Goal: Task Accomplishment & Management: Use online tool/utility

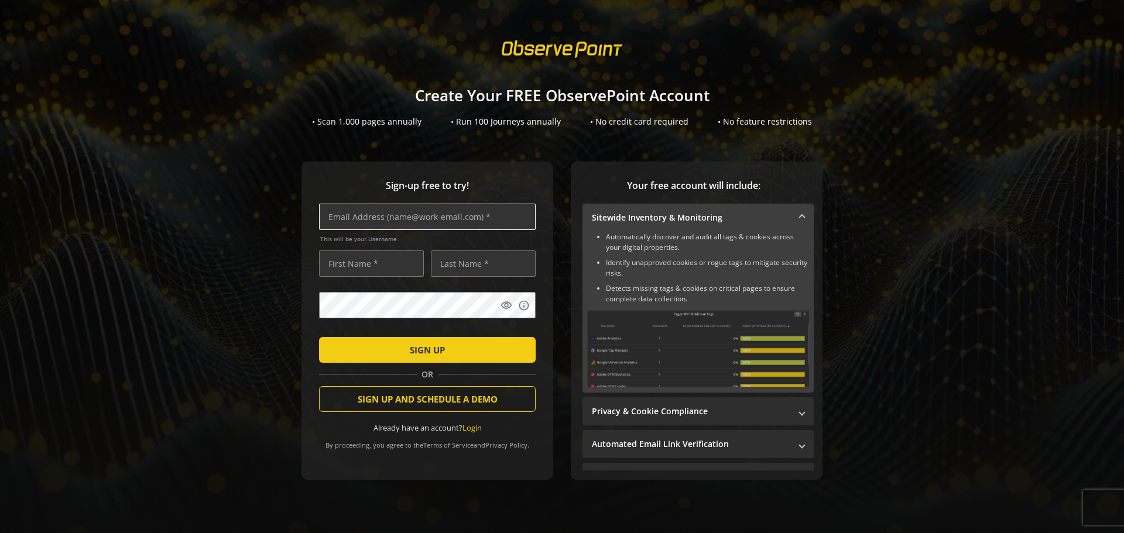
click at [371, 220] on input "text" at bounding box center [427, 217] width 217 height 26
type input "[EMAIL_ADDRESS]/com"
click at [351, 273] on input "text" at bounding box center [371, 264] width 105 height 26
type input "Shakib"
type input "Molla"
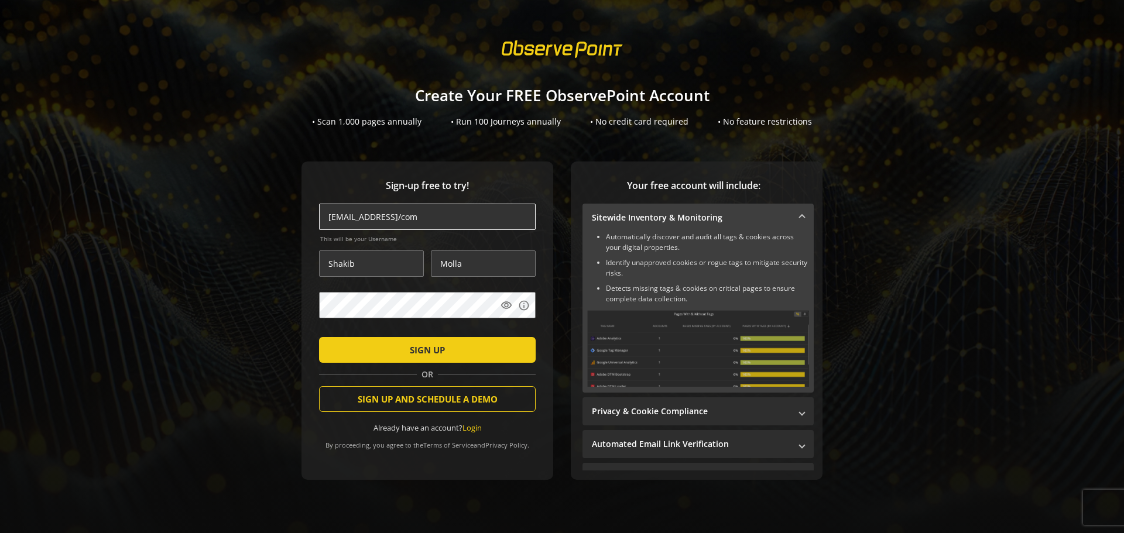
click at [402, 218] on input "[EMAIL_ADDRESS]/com" at bounding box center [427, 217] width 217 height 26
click at [430, 218] on input "[EMAIL_ADDRESS][DOMAIN_NAME]" at bounding box center [427, 217] width 217 height 26
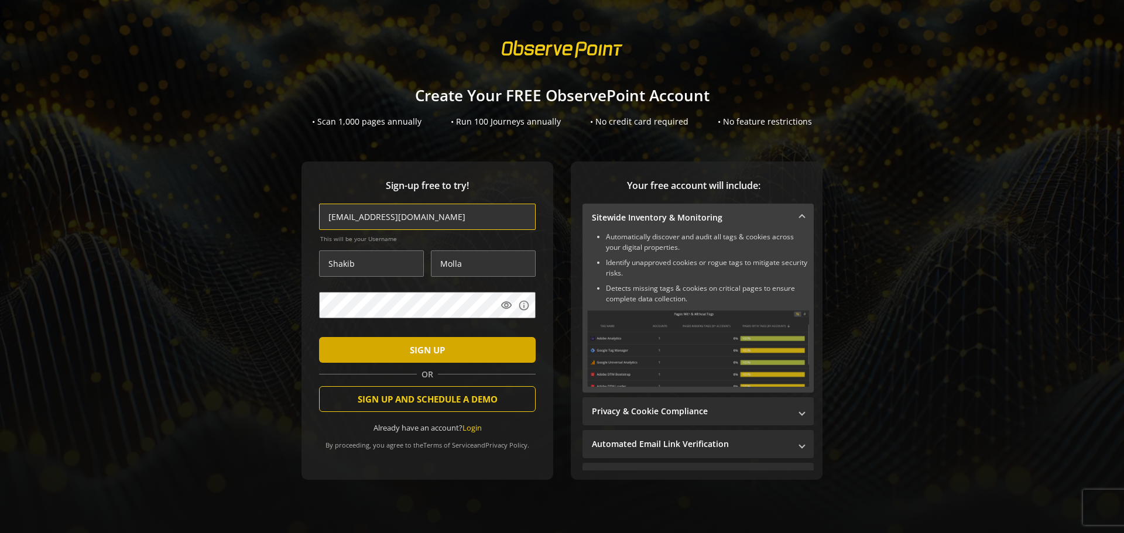
type input "[EMAIL_ADDRESS][DOMAIN_NAME]"
click at [420, 354] on span "SIGN UP" at bounding box center [427, 350] width 35 height 21
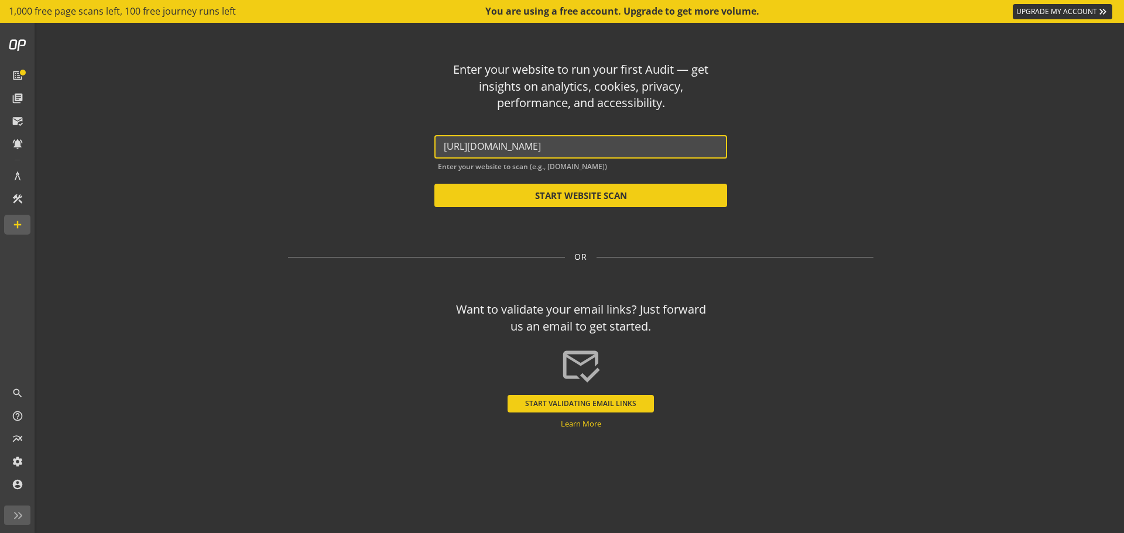
click at [597, 145] on input "[URL][DOMAIN_NAME]" at bounding box center [581, 146] width 274 height 11
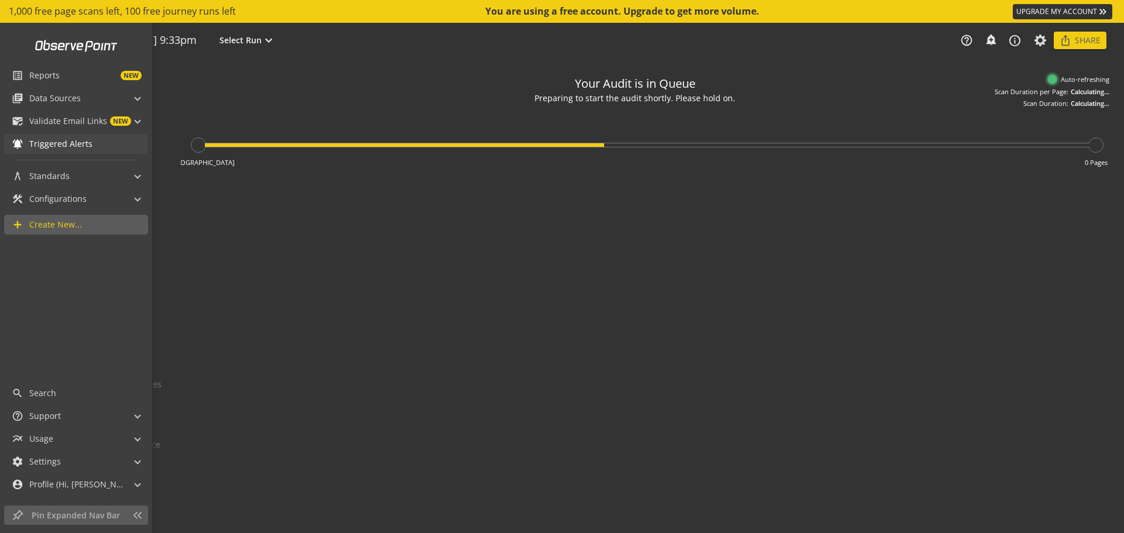
type textarea "Notes can include: -a description of what this audit is validating -changes in …"
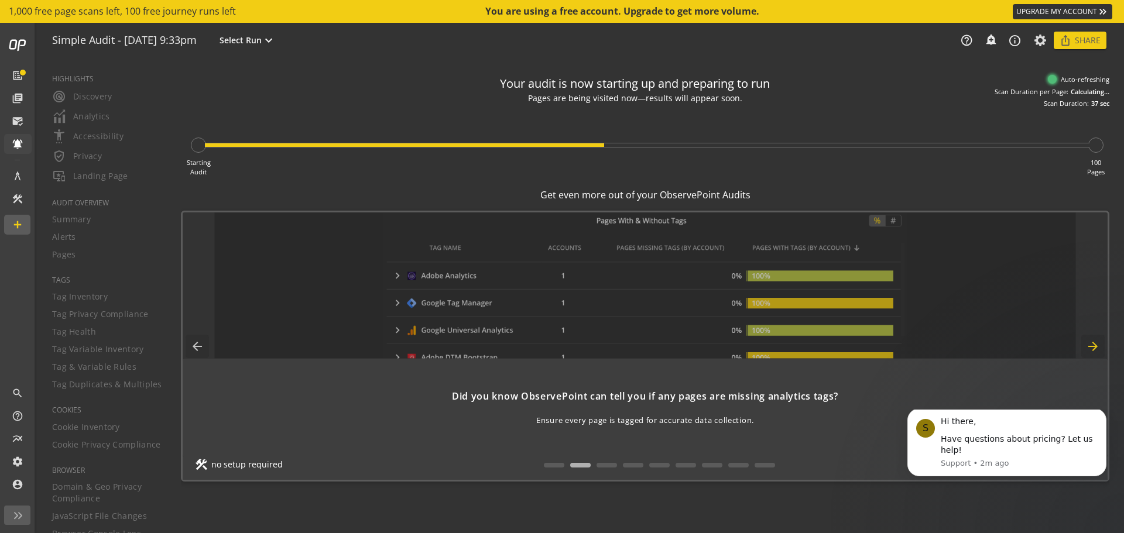
click at [1092, 344] on mat-icon "arrow_forward" at bounding box center [1093, 346] width 23 height 23
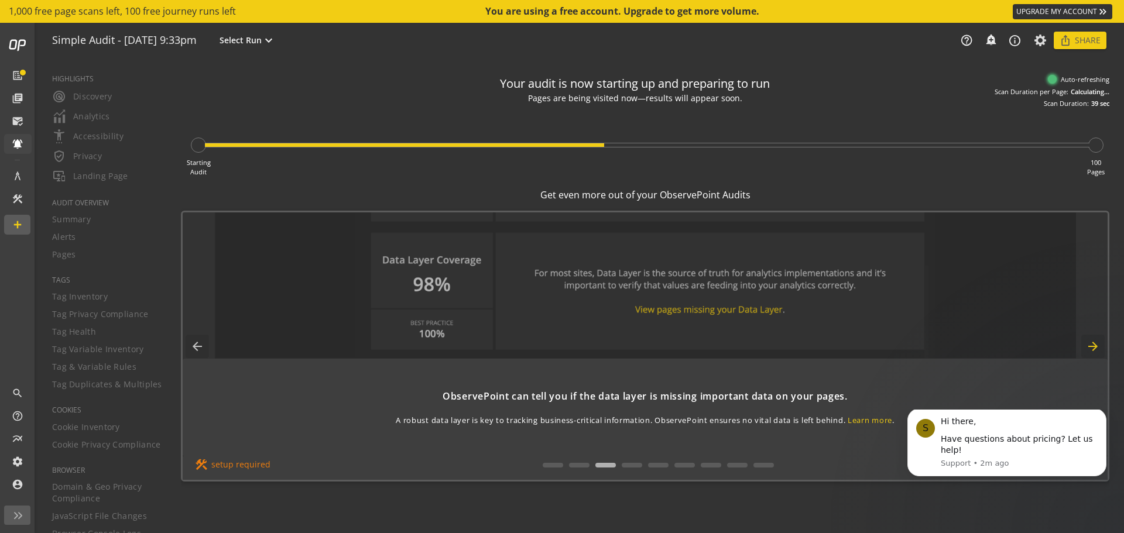
click at [1095, 344] on mat-icon "arrow_forward" at bounding box center [1093, 346] width 23 height 23
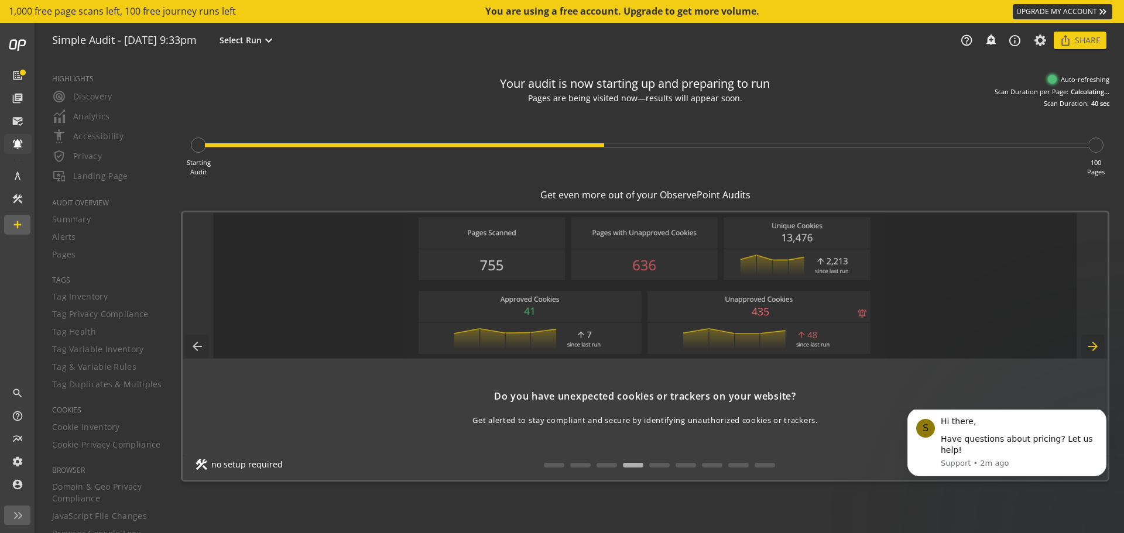
click at [1095, 344] on mat-icon "arrow_forward" at bounding box center [1093, 346] width 23 height 23
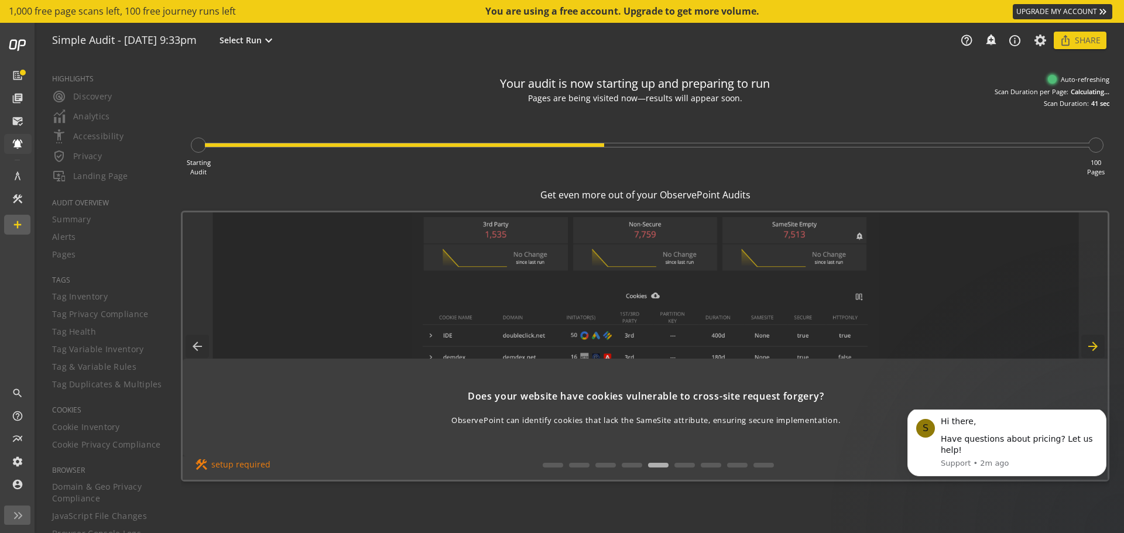
click at [1095, 344] on mat-icon "arrow_forward" at bounding box center [1093, 346] width 23 height 23
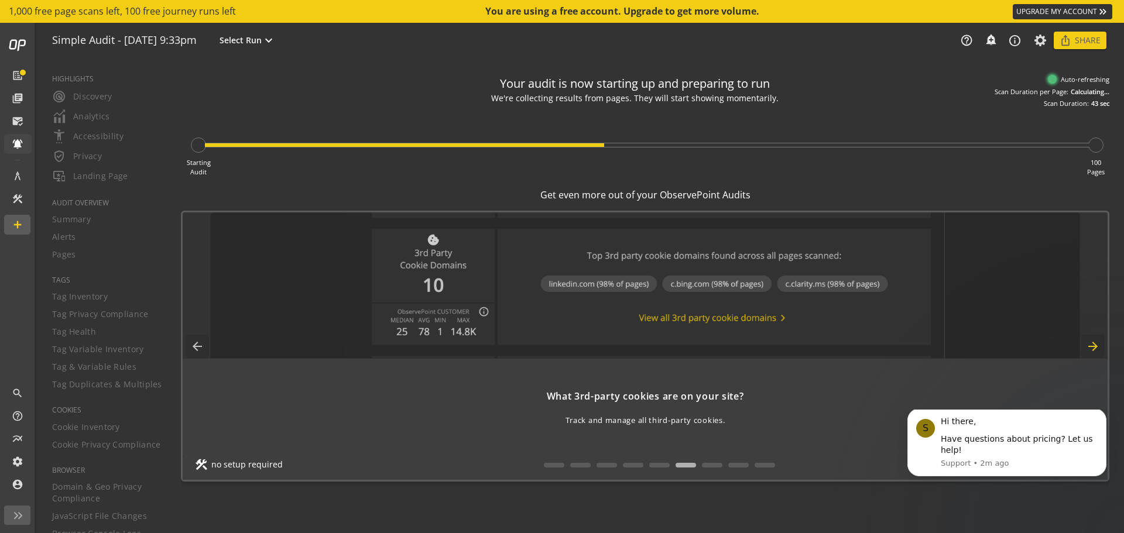
click at [1095, 344] on mat-icon "arrow_forward" at bounding box center [1093, 346] width 23 height 23
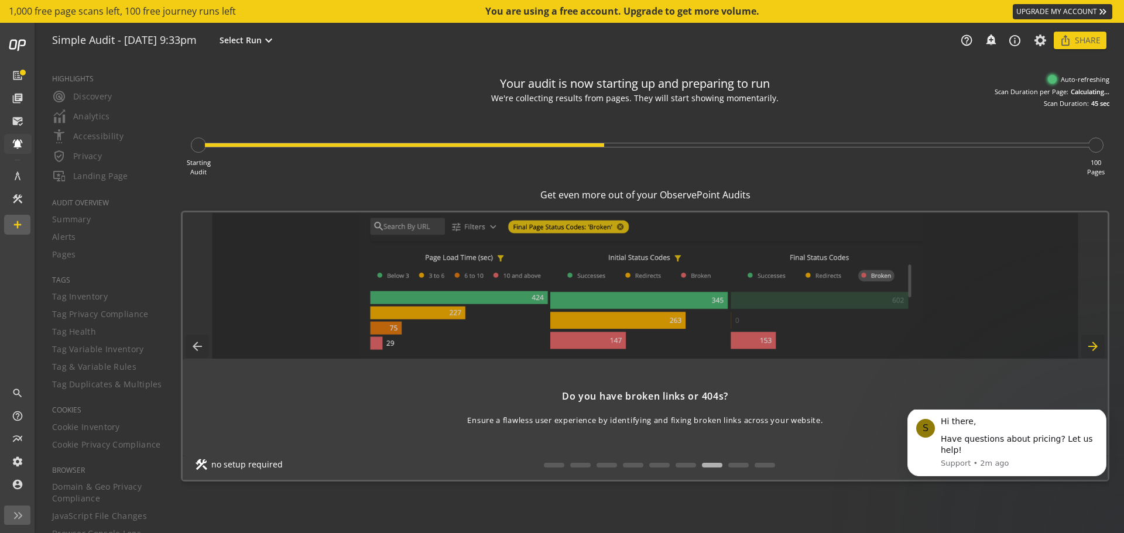
click at [1095, 344] on mat-icon "arrow_forward" at bounding box center [1093, 346] width 23 height 23
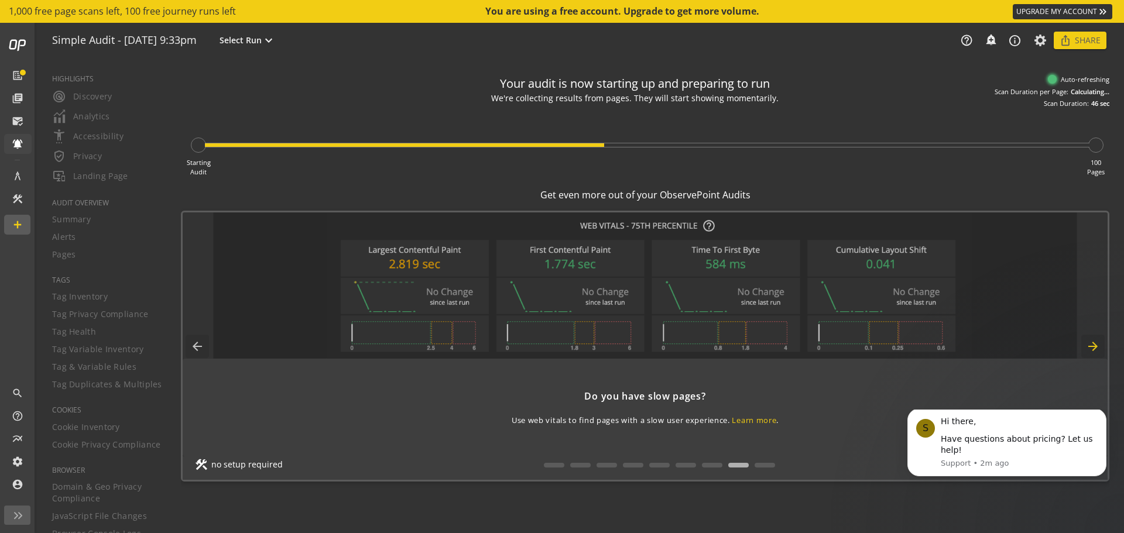
click at [1095, 344] on mat-icon "arrow_forward" at bounding box center [1093, 346] width 23 height 23
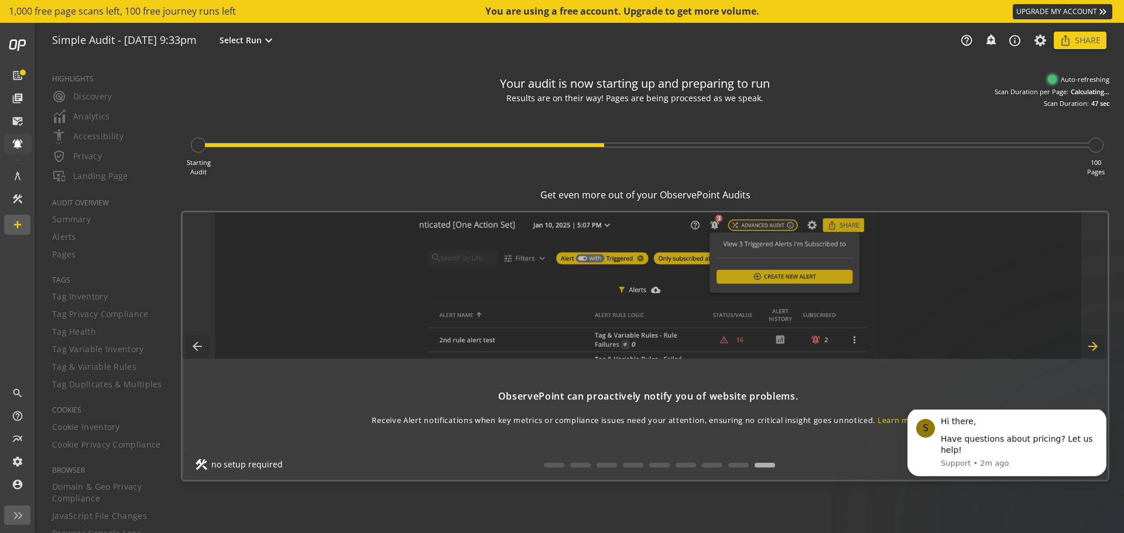
click at [1095, 344] on mat-icon "arrow_forward" at bounding box center [1093, 346] width 23 height 23
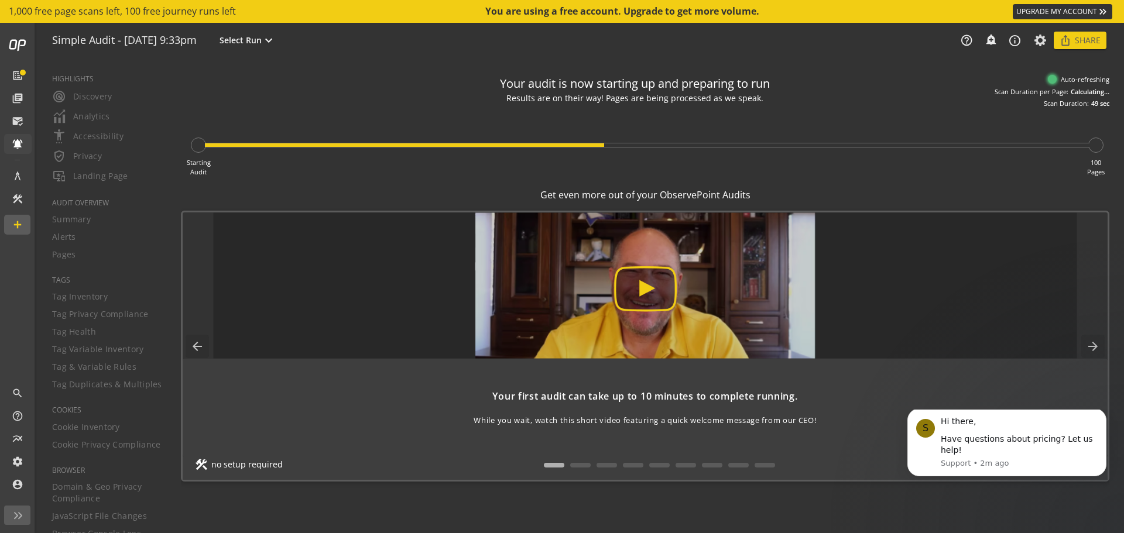
click at [652, 282] on img at bounding box center [645, 286] width 864 height 146
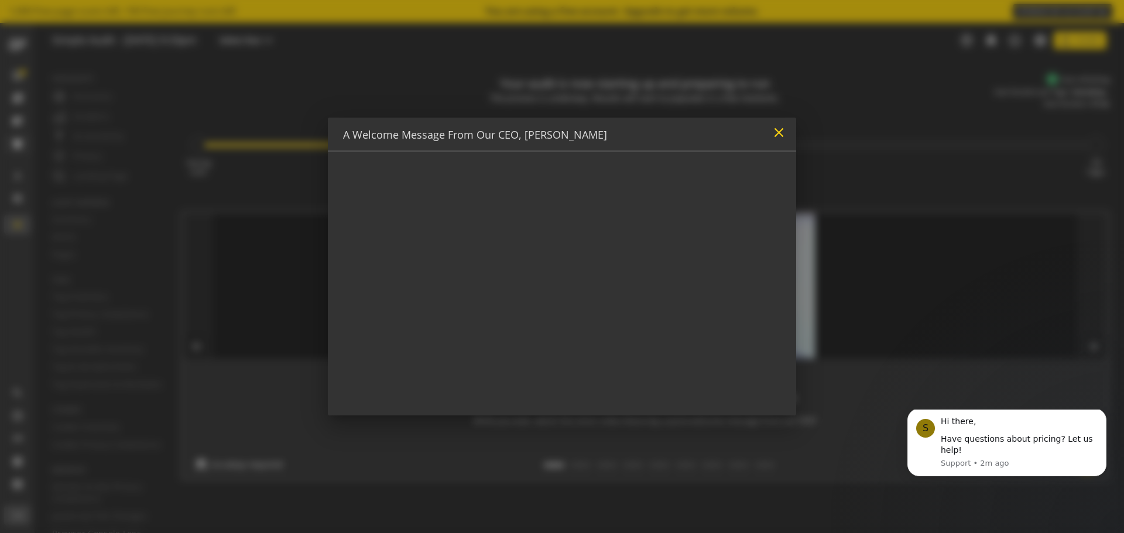
click at [778, 132] on mat-icon "close" at bounding box center [779, 133] width 16 height 16
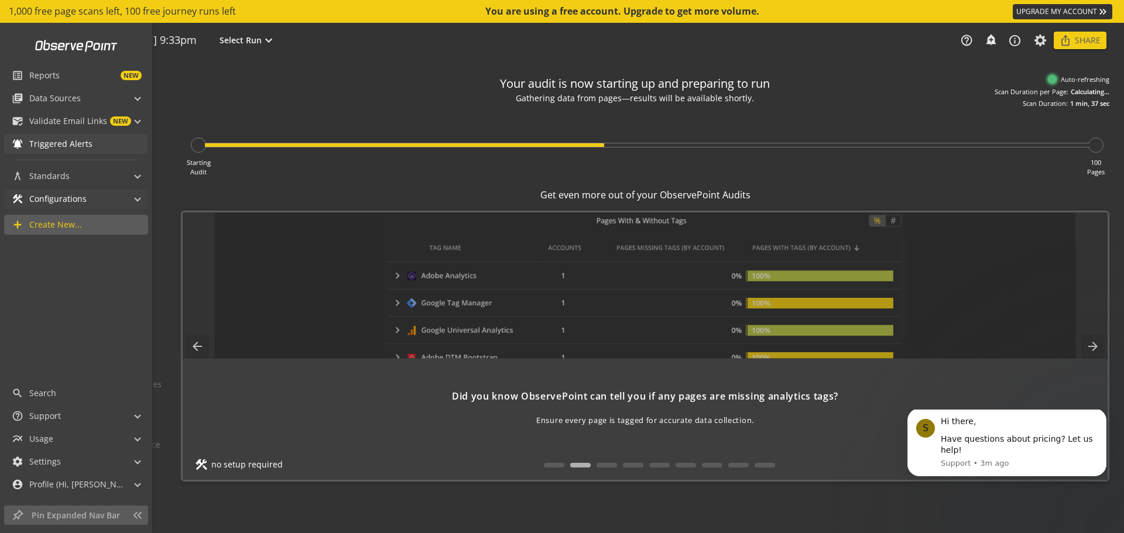
click at [130, 200] on span "construction Configurations" at bounding box center [74, 199] width 124 height 20
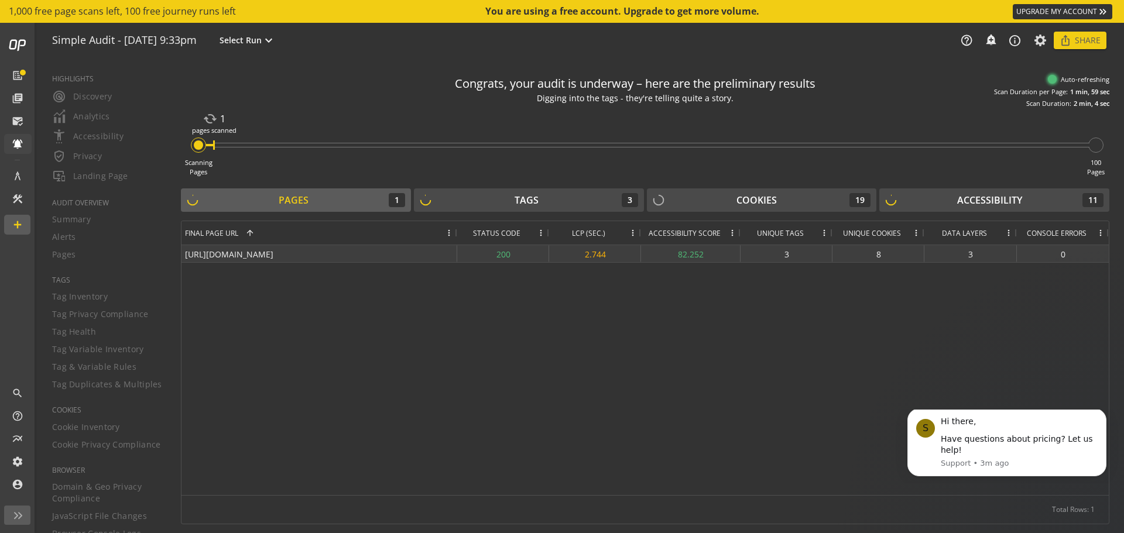
click at [982, 253] on div "3" at bounding box center [971, 253] width 93 height 17
click at [888, 249] on div "11" at bounding box center [879, 253] width 92 height 17
click at [960, 247] on div "3" at bounding box center [971, 253] width 93 height 17
click at [983, 247] on div "3" at bounding box center [971, 253] width 93 height 17
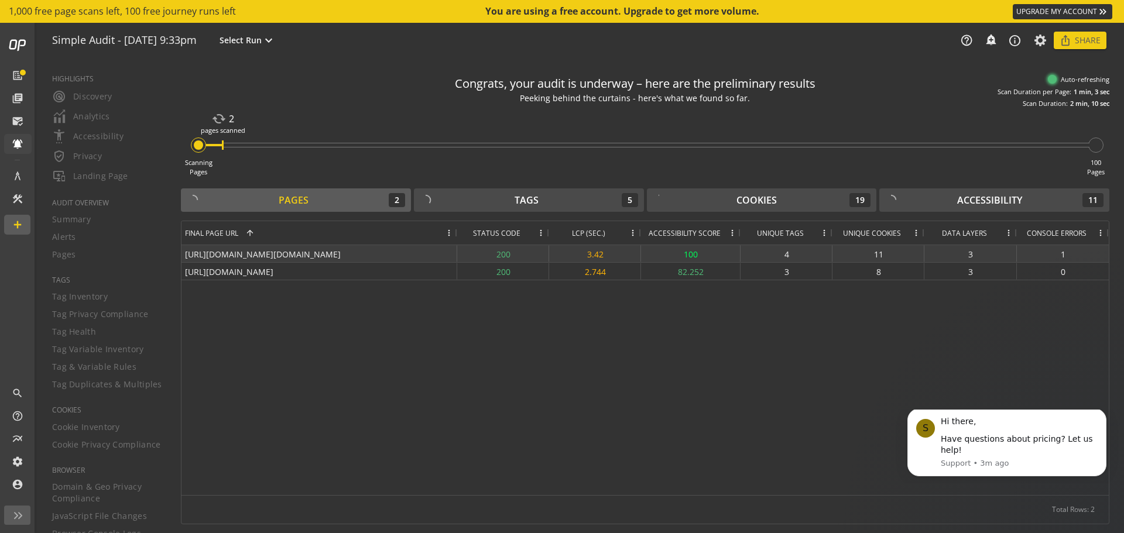
click at [1053, 248] on div "1" at bounding box center [1063, 253] width 92 height 17
click at [1063, 252] on div "1" at bounding box center [1063, 253] width 92 height 17
click at [356, 258] on div "[URL][DOMAIN_NAME][DOMAIN_NAME]" at bounding box center [320, 253] width 276 height 17
click at [854, 255] on div "11" at bounding box center [879, 253] width 92 height 17
click at [927, 255] on div "3" at bounding box center [971, 253] width 93 height 17
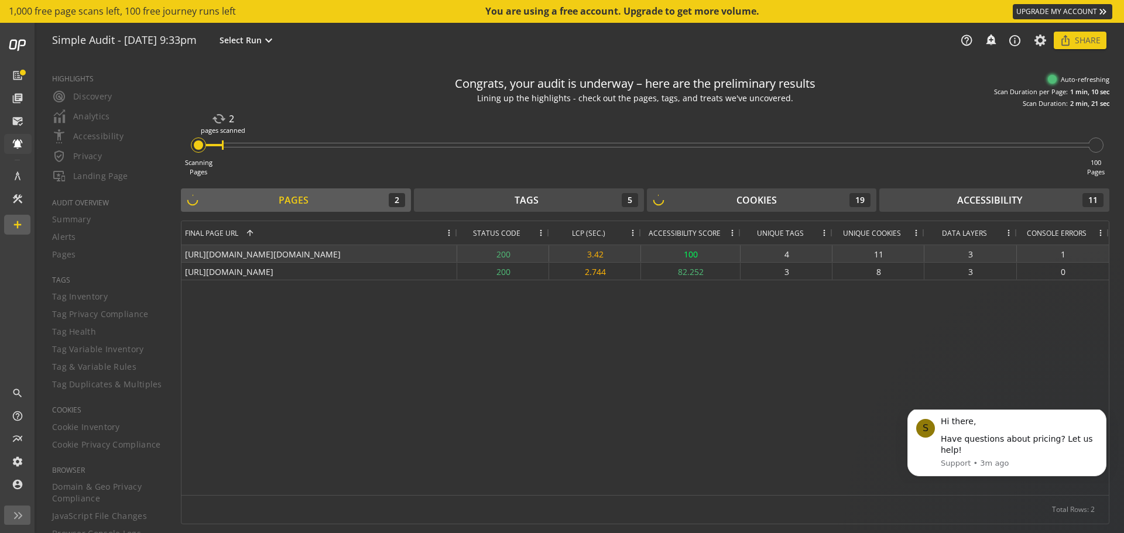
drag, startPoint x: 993, startPoint y: 254, endPoint x: 1078, endPoint y: 247, distance: 85.8
click at [996, 253] on div "3" at bounding box center [971, 253] width 93 height 17
click at [1078, 247] on div "1" at bounding box center [1063, 253] width 92 height 17
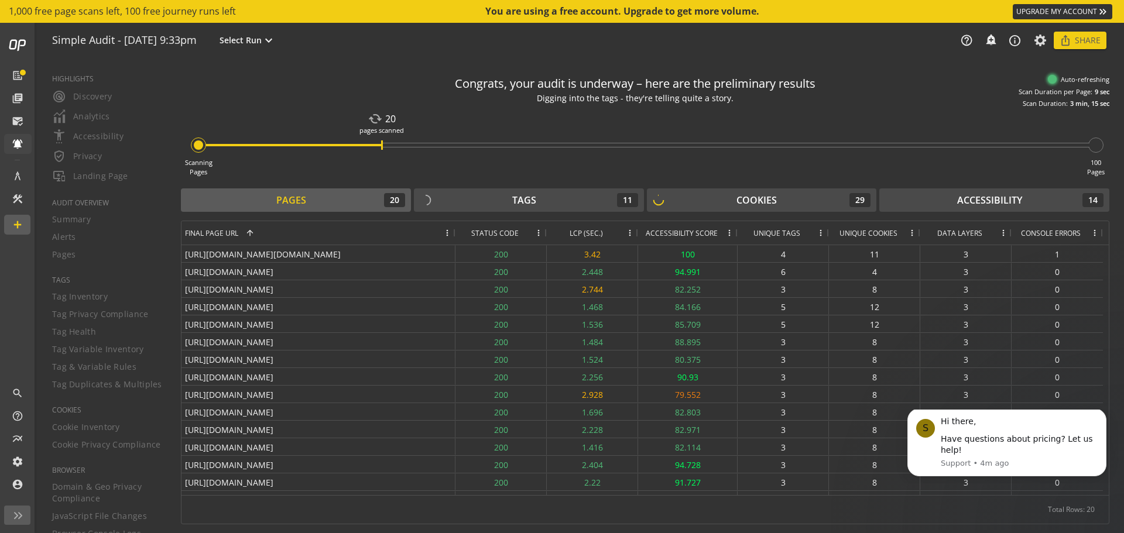
click at [729, 235] on span at bounding box center [729, 232] width 9 height 9
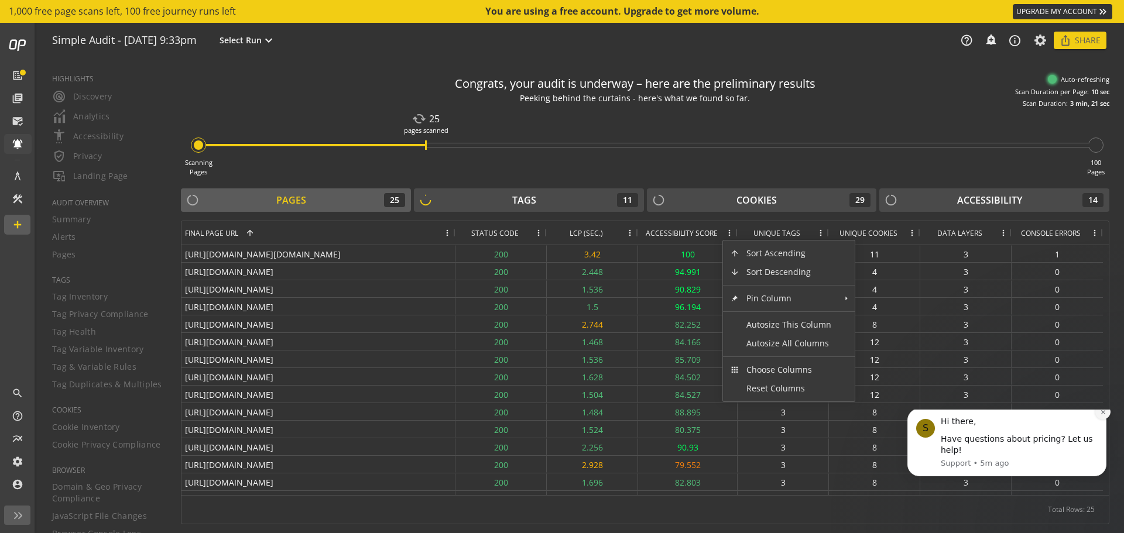
click at [1102, 416] on icon "Dismiss notification" at bounding box center [1103, 412] width 6 height 6
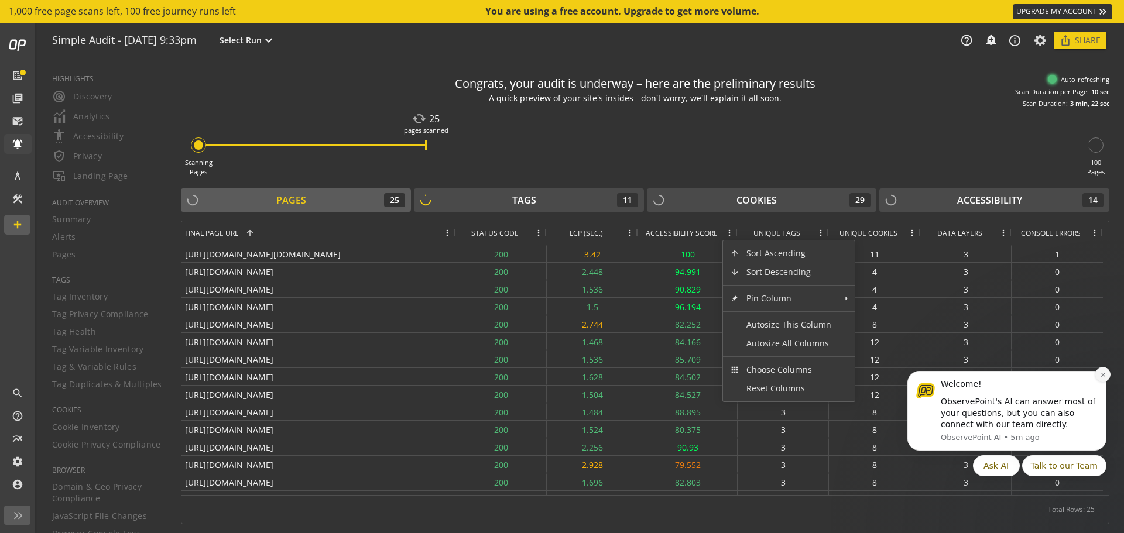
click at [1104, 369] on button "Dismiss notification" at bounding box center [1103, 374] width 15 height 15
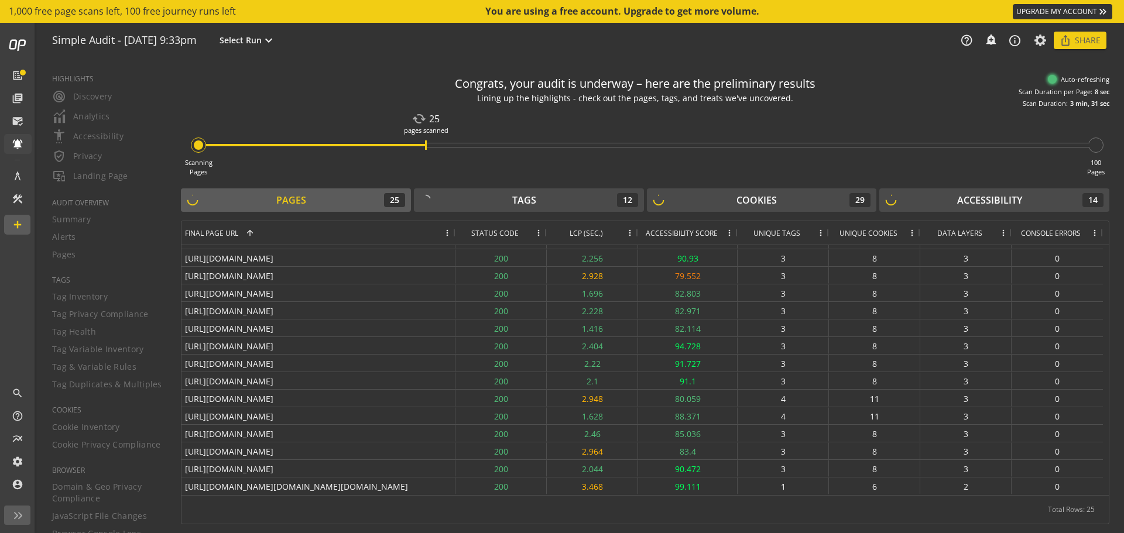
click at [823, 233] on span at bounding box center [820, 232] width 9 height 9
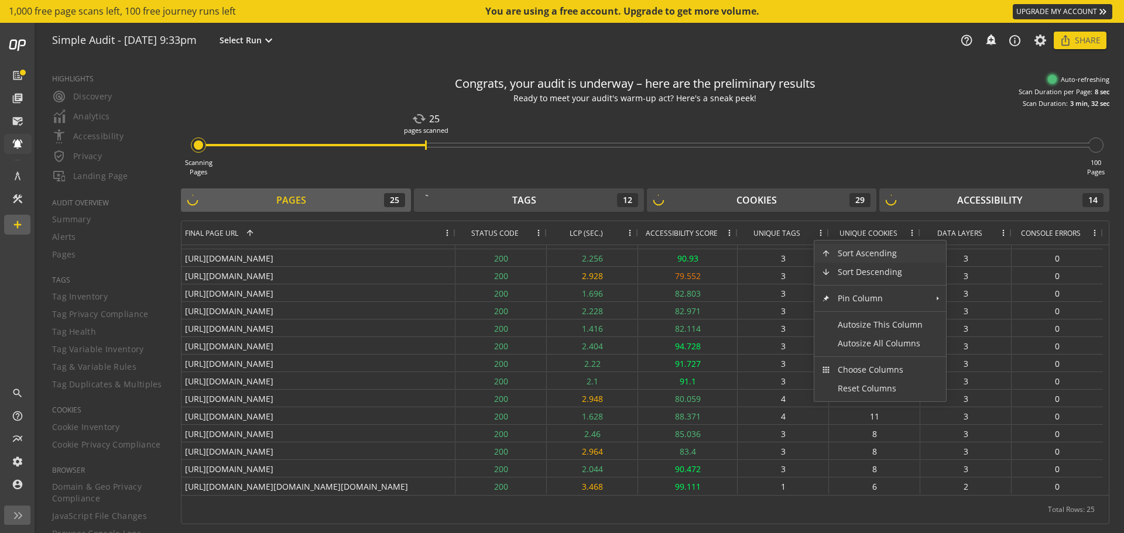
click at [823, 233] on span at bounding box center [820, 232] width 9 height 9
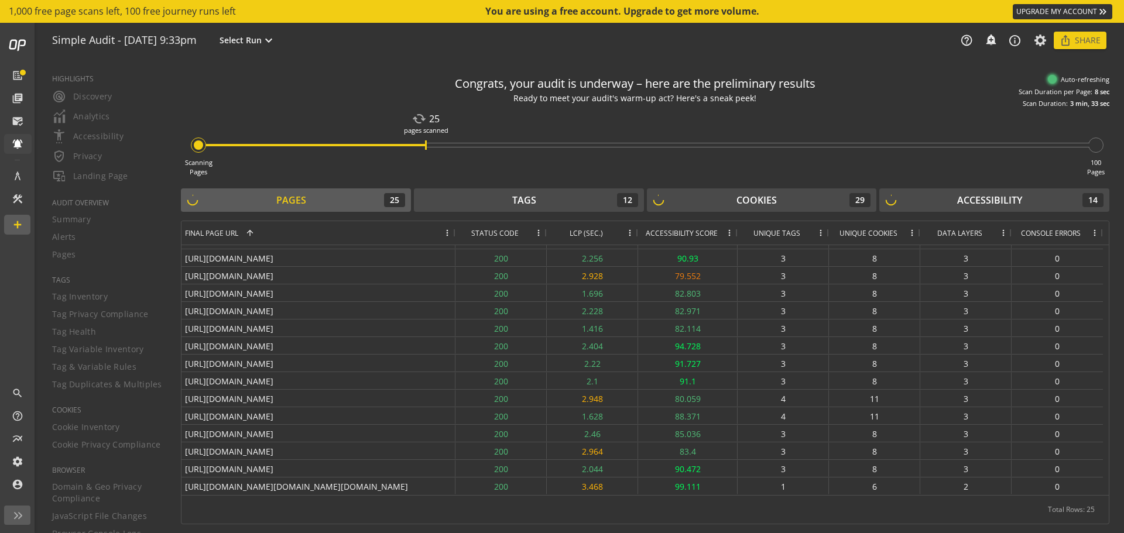
click at [823, 233] on span at bounding box center [820, 232] width 9 height 9
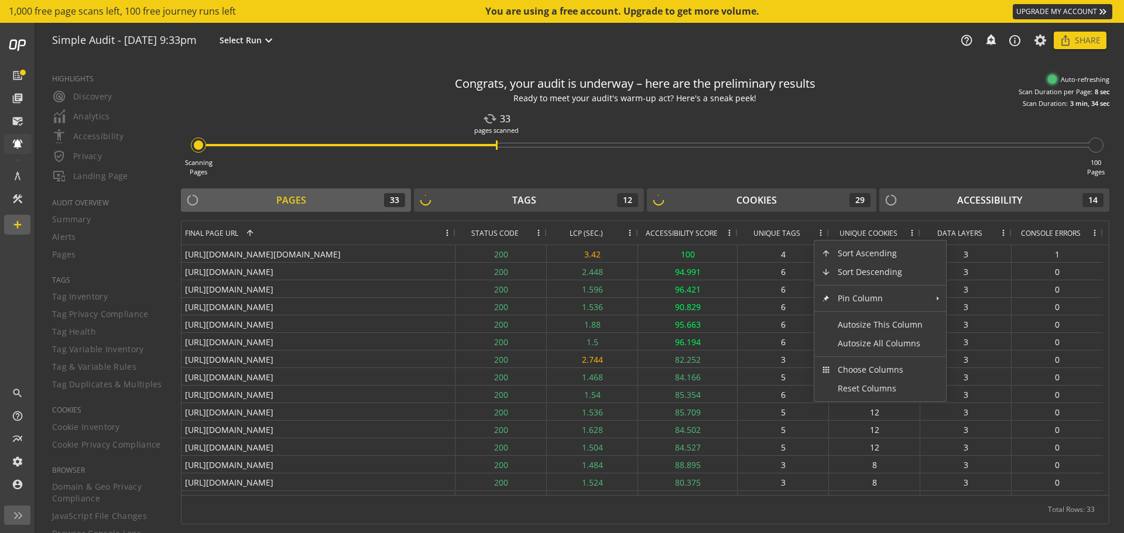
click at [772, 176] on div "Scanning Pages cached 33 pages scanned 100 Pages" at bounding box center [645, 142] width 929 height 69
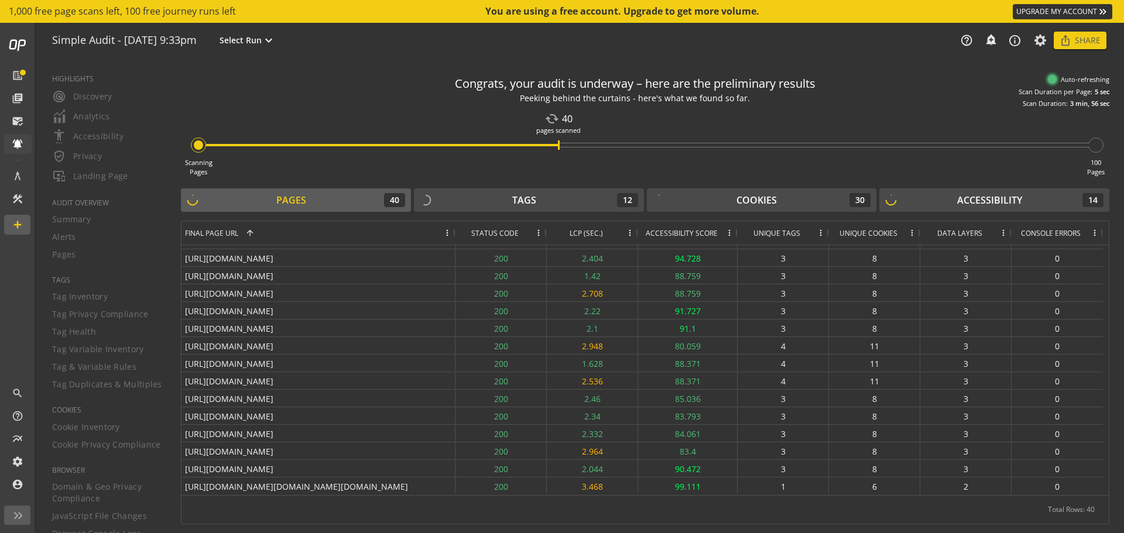
click at [392, 196] on div "40" at bounding box center [394, 200] width 21 height 14
click at [918, 203] on div "Accessibility 14" at bounding box center [994, 200] width 218 height 14
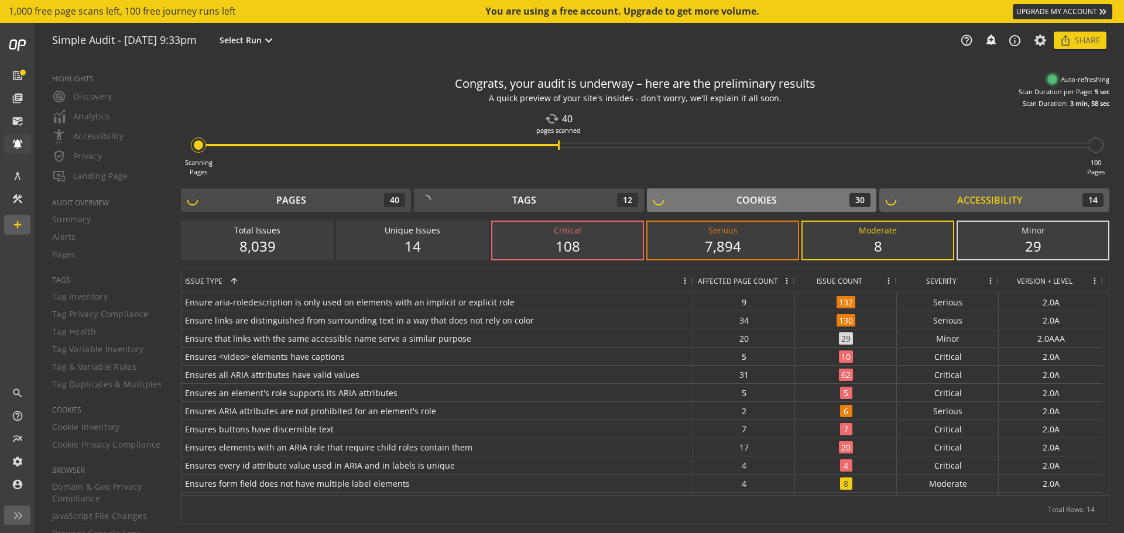
click at [763, 203] on div "Cookies" at bounding box center [757, 200] width 40 height 13
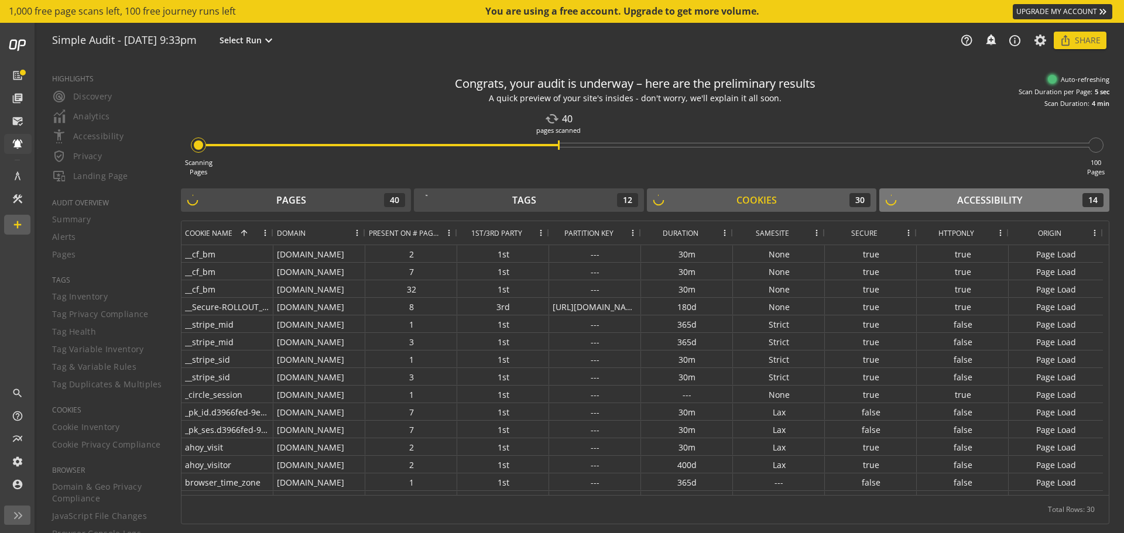
click at [911, 197] on div "Accessibility 14" at bounding box center [994, 200] width 218 height 14
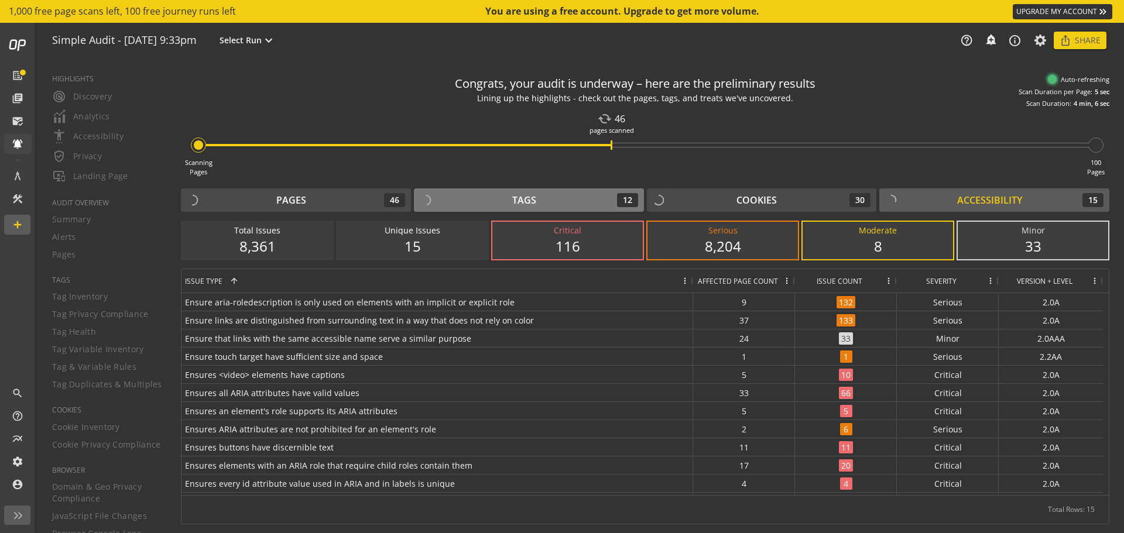
click at [531, 199] on div "Tags" at bounding box center [524, 200] width 24 height 13
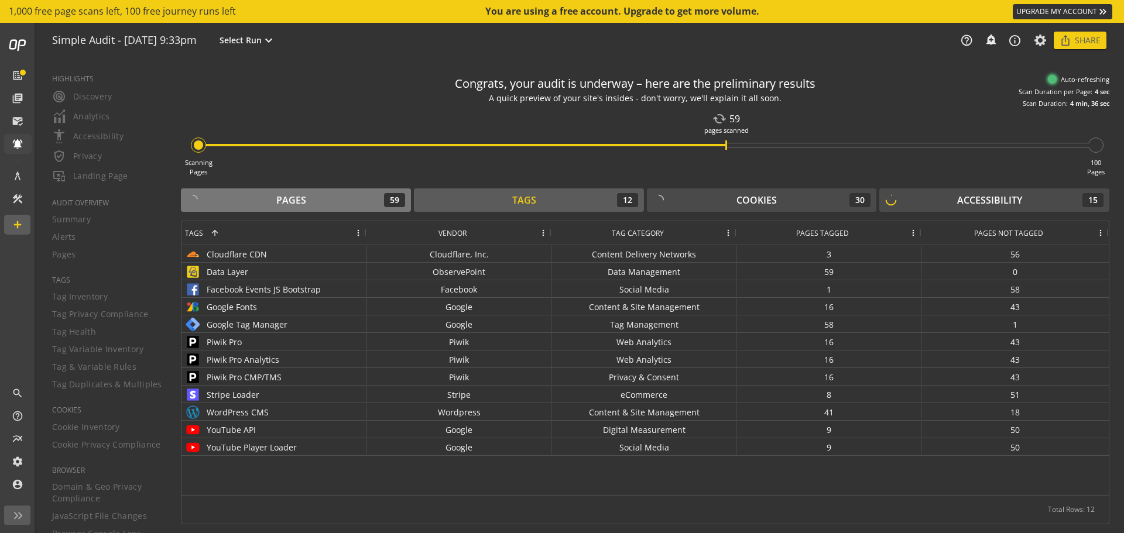
click at [357, 199] on div "Pages 59" at bounding box center [296, 200] width 218 height 14
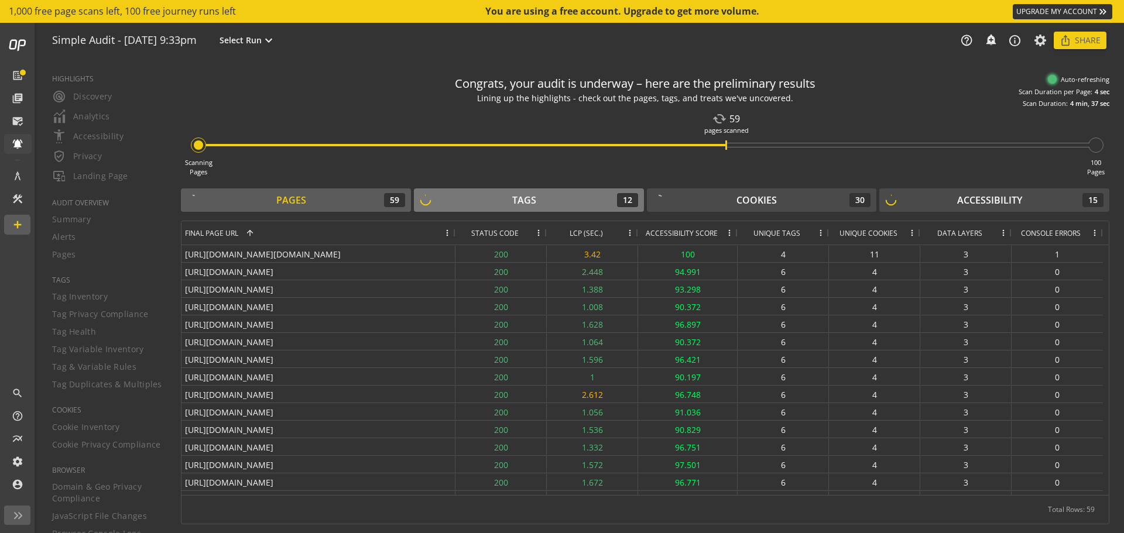
click at [546, 201] on div "Tags 12" at bounding box center [529, 200] width 218 height 14
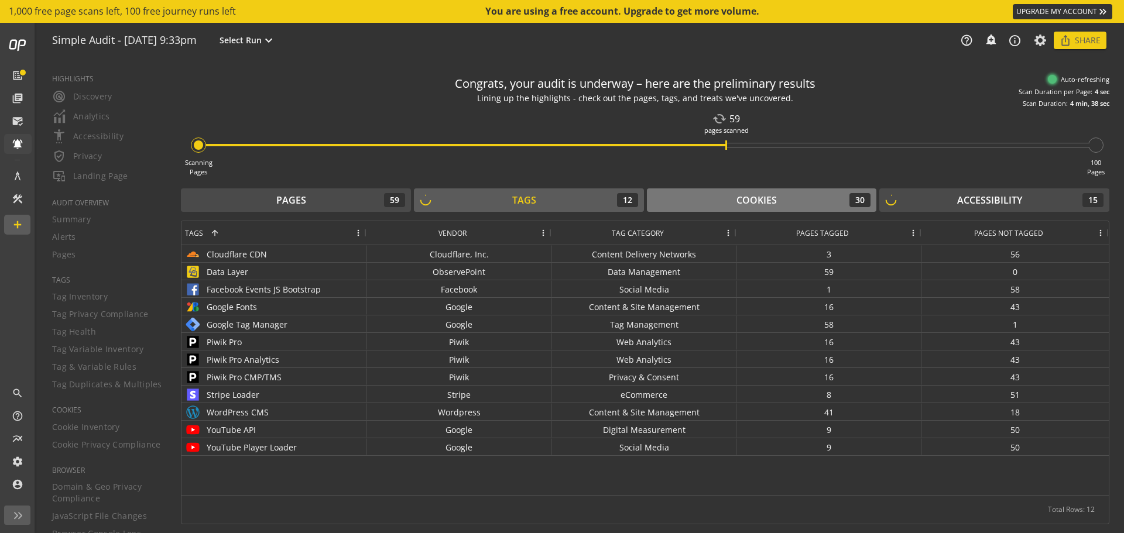
click at [720, 196] on div "Cookies 30" at bounding box center [762, 200] width 218 height 14
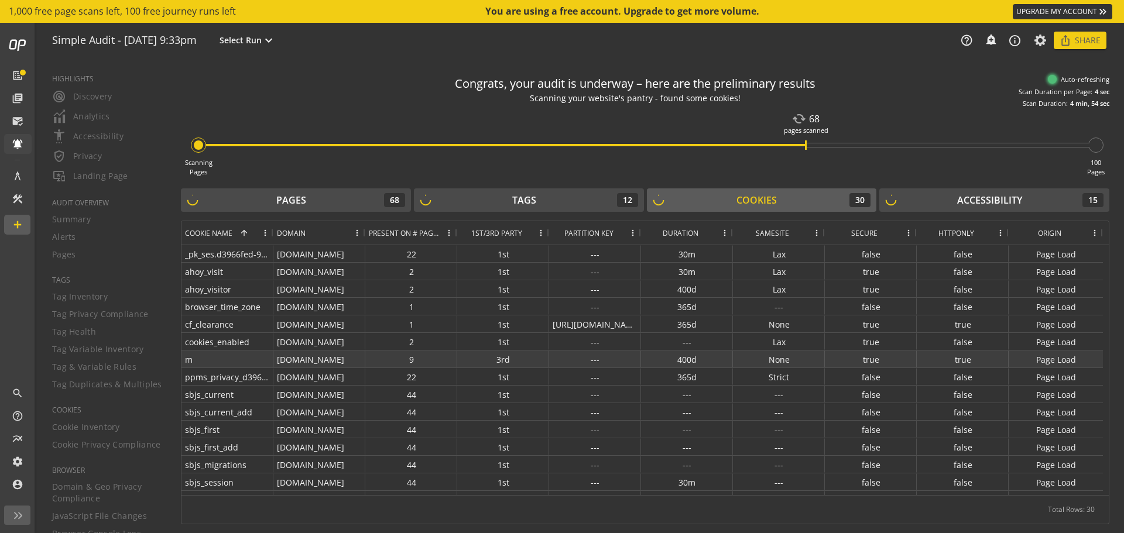
scroll to position [218, 0]
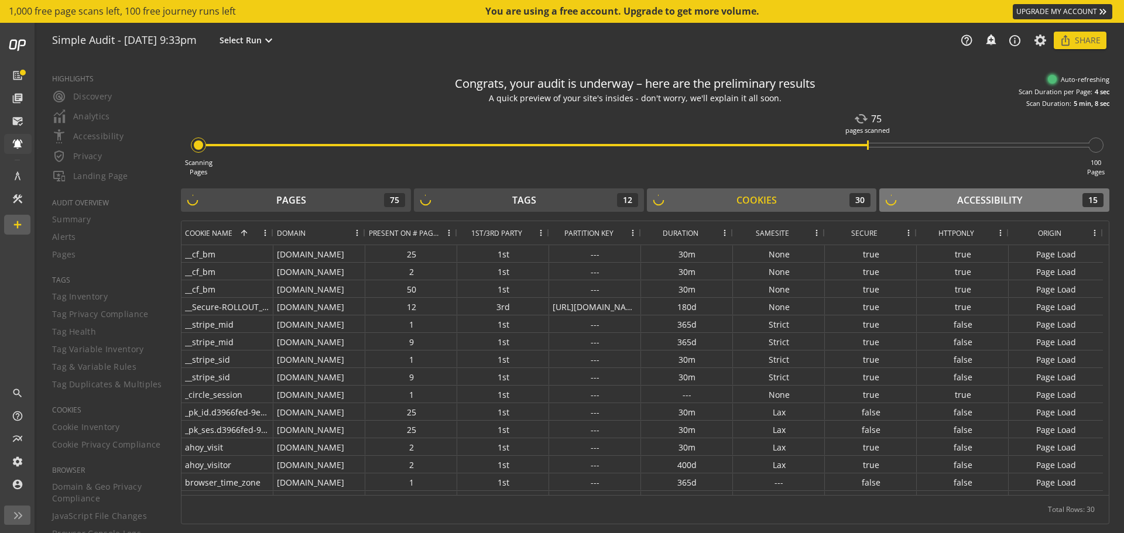
click at [963, 204] on div "Accessibility" at bounding box center [989, 200] width 65 height 13
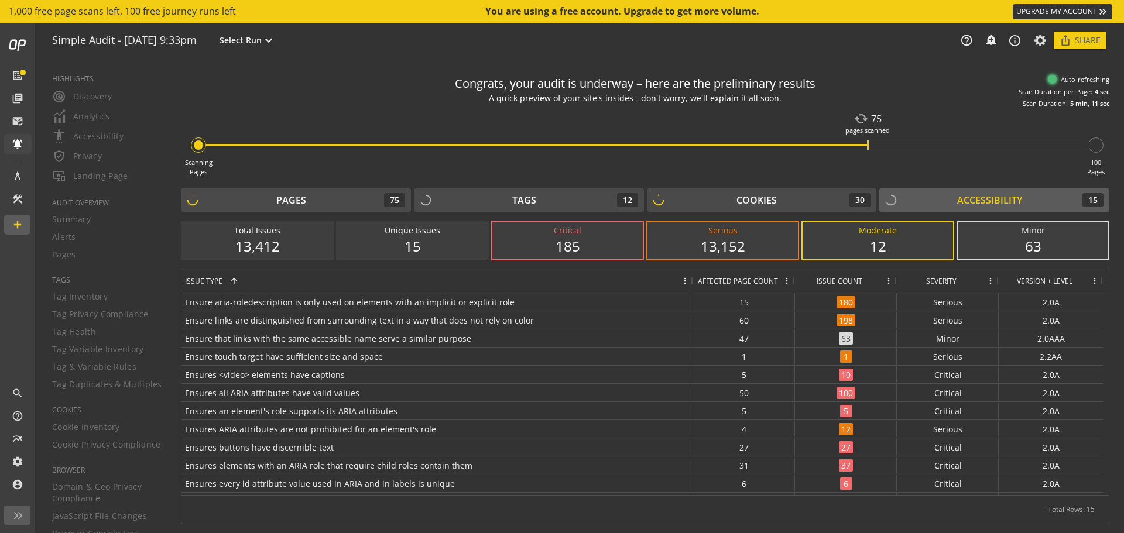
click at [1049, 235] on div "Minor" at bounding box center [1033, 231] width 127 height 12
click at [1028, 242] on div "63" at bounding box center [1033, 247] width 127 height 20
click at [1042, 247] on div "63" at bounding box center [1033, 247] width 127 height 20
click at [357, 303] on span "Ensure aria-roledescription is only used on elements with an implicit or explic…" at bounding box center [437, 302] width 505 height 17
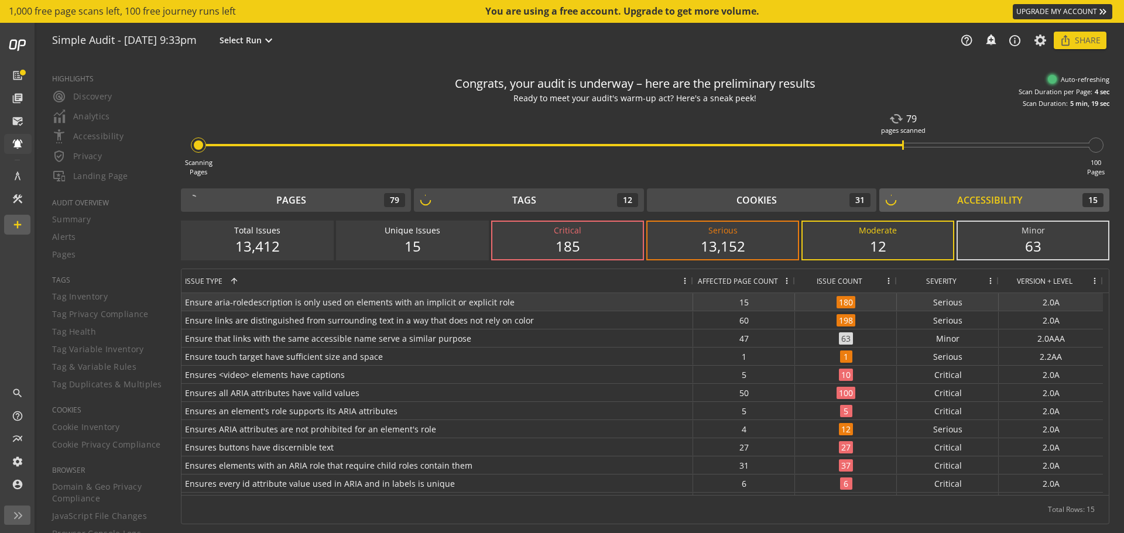
click at [844, 299] on span "180" at bounding box center [846, 302] width 19 height 12
click at [842, 306] on span "180" at bounding box center [846, 302] width 19 height 12
click at [858, 307] on div "180" at bounding box center [846, 302] width 102 height 18
click at [743, 305] on div "15" at bounding box center [744, 302] width 102 height 18
click at [348, 298] on span "Ensure aria-roledescription is only used on elements with an implicit or explic…" at bounding box center [437, 302] width 505 height 17
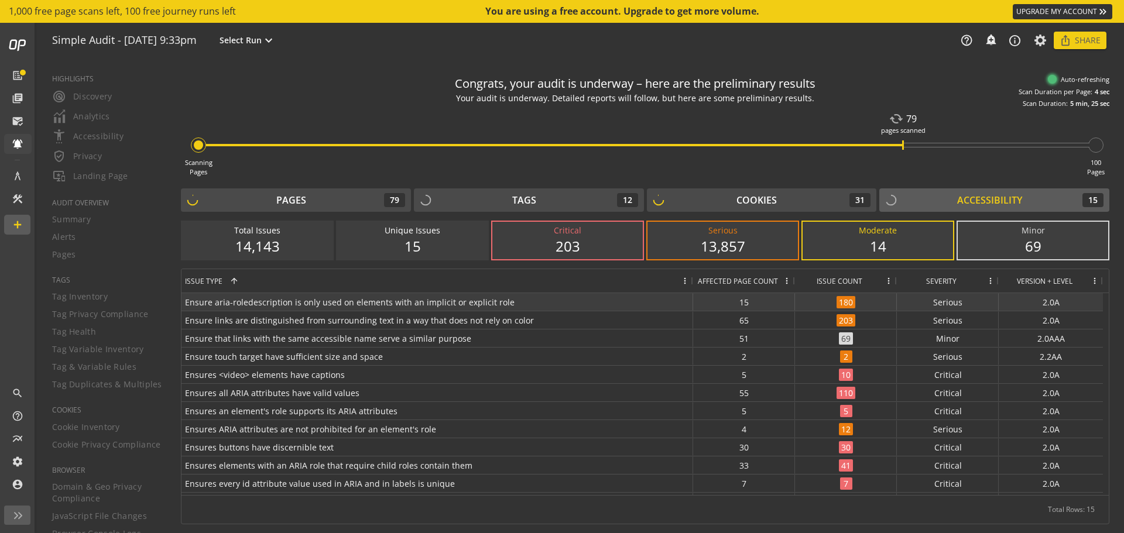
click at [497, 297] on span "Ensure aria-roledescription is only used on elements with an implicit or explic…" at bounding box center [437, 302] width 505 height 17
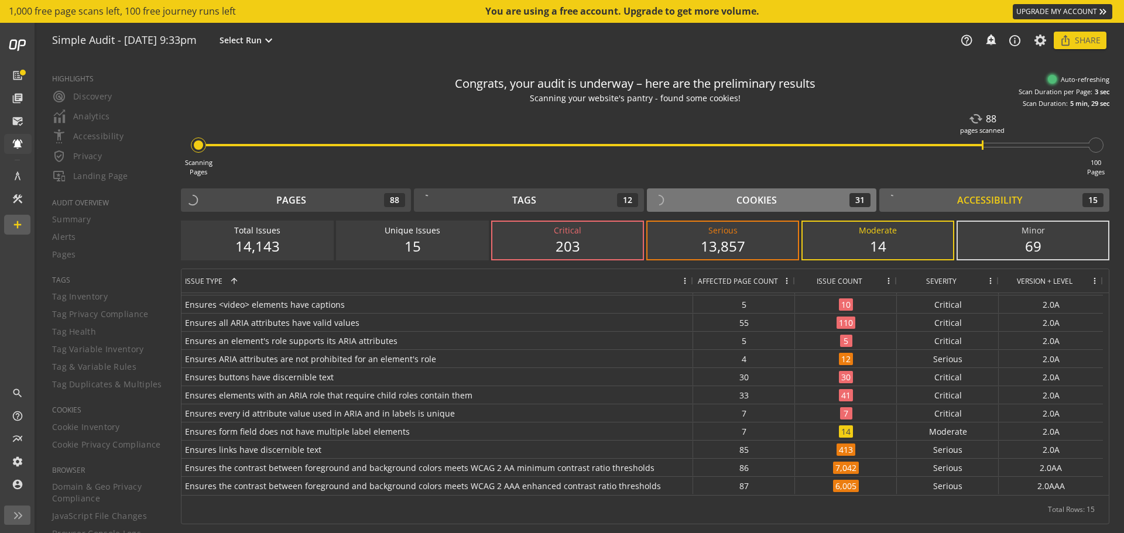
click at [759, 196] on div "Cookies" at bounding box center [757, 200] width 40 height 13
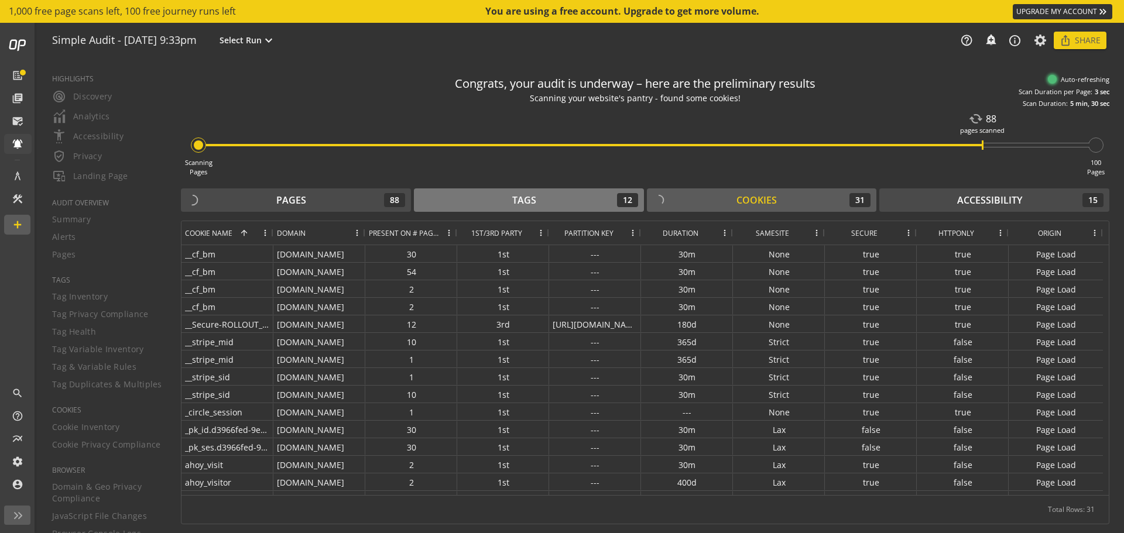
click at [580, 201] on div "Tags 12" at bounding box center [529, 200] width 218 height 14
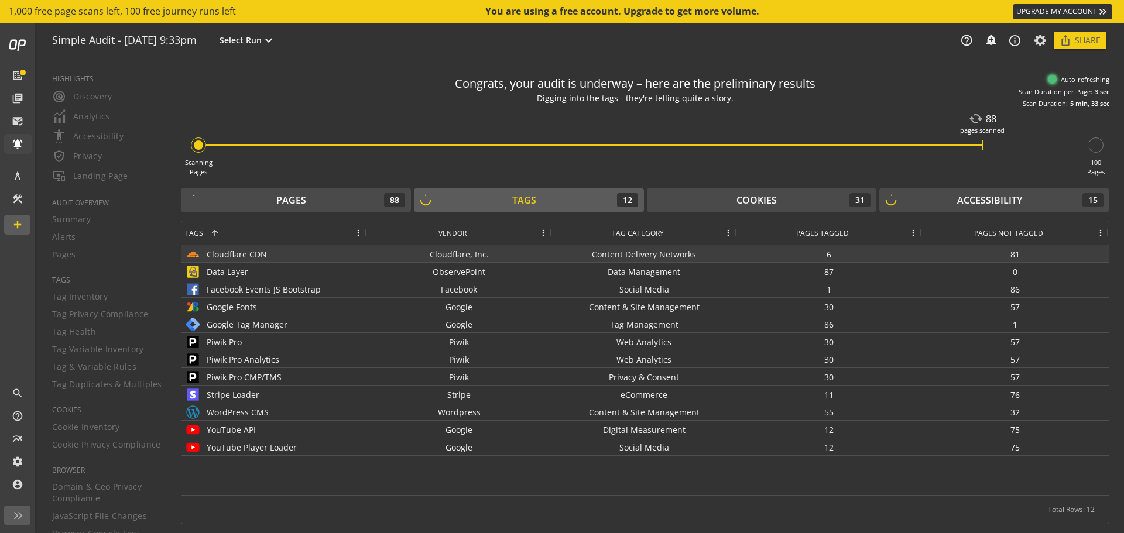
click at [247, 251] on div "Cloudflare CDN" at bounding box center [274, 254] width 178 height 17
click at [473, 249] on div "Cloudflare, Inc." at bounding box center [459, 253] width 185 height 17
click at [617, 258] on div "Content Delivery Networks" at bounding box center [644, 253] width 185 height 17
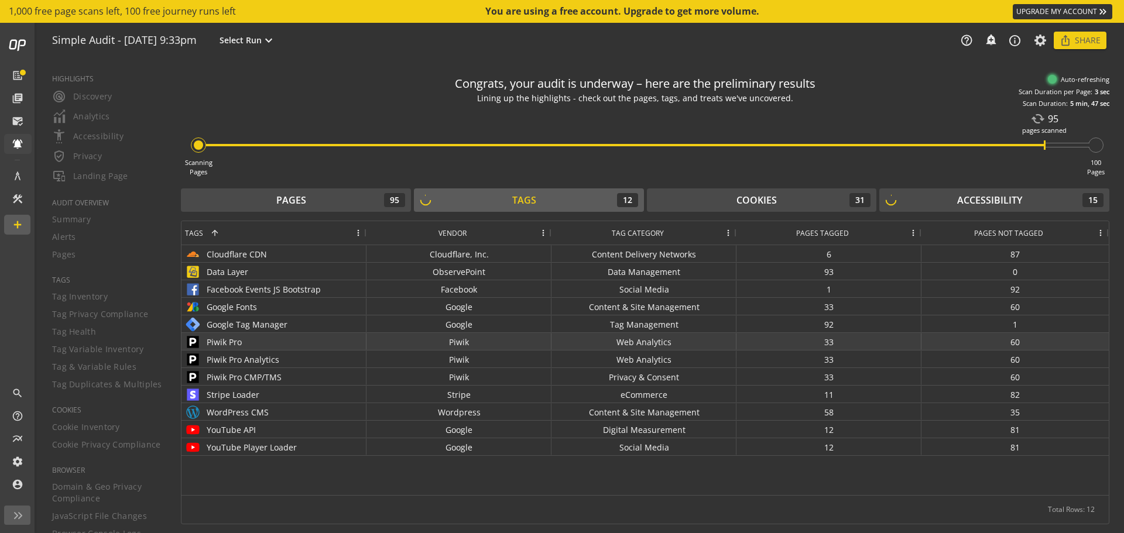
click at [670, 343] on div "Web Analytics" at bounding box center [644, 341] width 185 height 17
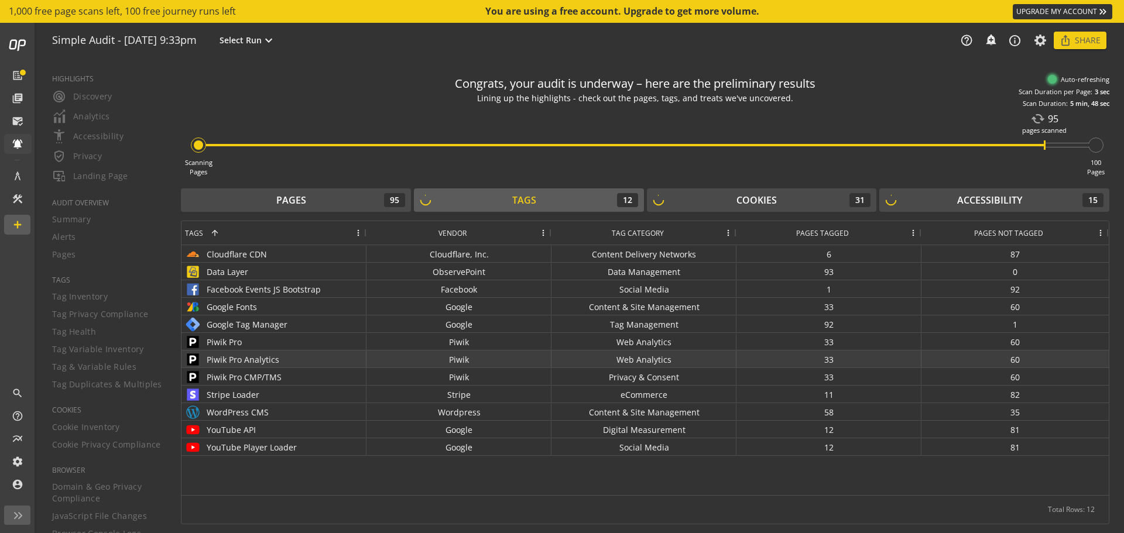
click at [664, 360] on div "Web Analytics" at bounding box center [644, 359] width 185 height 17
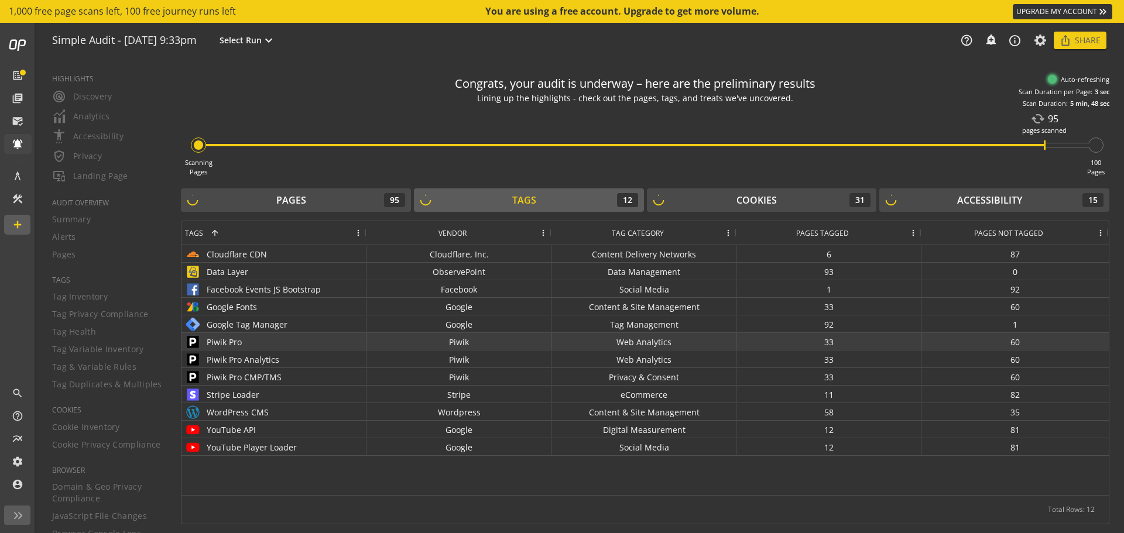
click at [653, 343] on div "Web Analytics" at bounding box center [644, 341] width 185 height 17
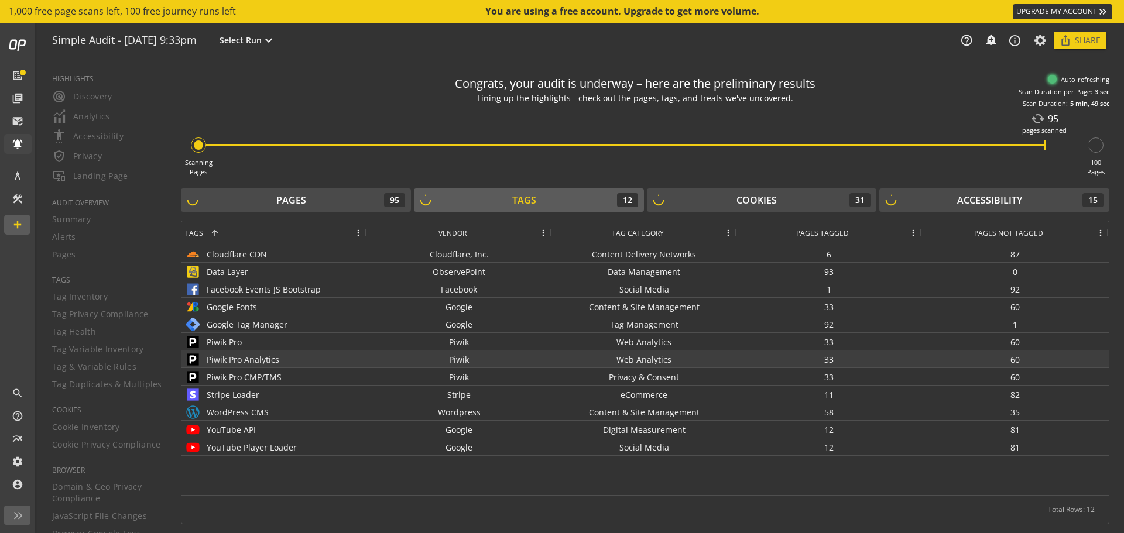
click at [651, 360] on div "Web Analytics" at bounding box center [644, 359] width 185 height 17
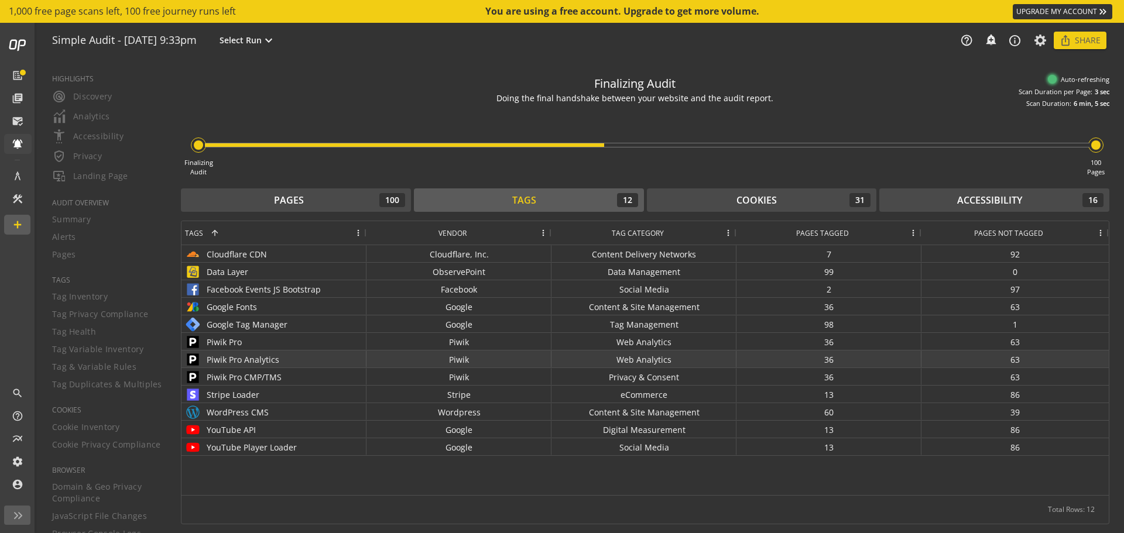
drag, startPoint x: 305, startPoint y: 358, endPoint x: 207, endPoint y: 361, distance: 98.4
click at [209, 361] on div "Piwik Pro Analytics" at bounding box center [274, 359] width 178 height 17
drag, startPoint x: 209, startPoint y: 358, endPoint x: 291, endPoint y: 357, distance: 82.0
click at [291, 357] on div "Piwik Pro Analytics" at bounding box center [274, 359] width 178 height 17
drag, startPoint x: 262, startPoint y: 362, endPoint x: 205, endPoint y: 362, distance: 56.8
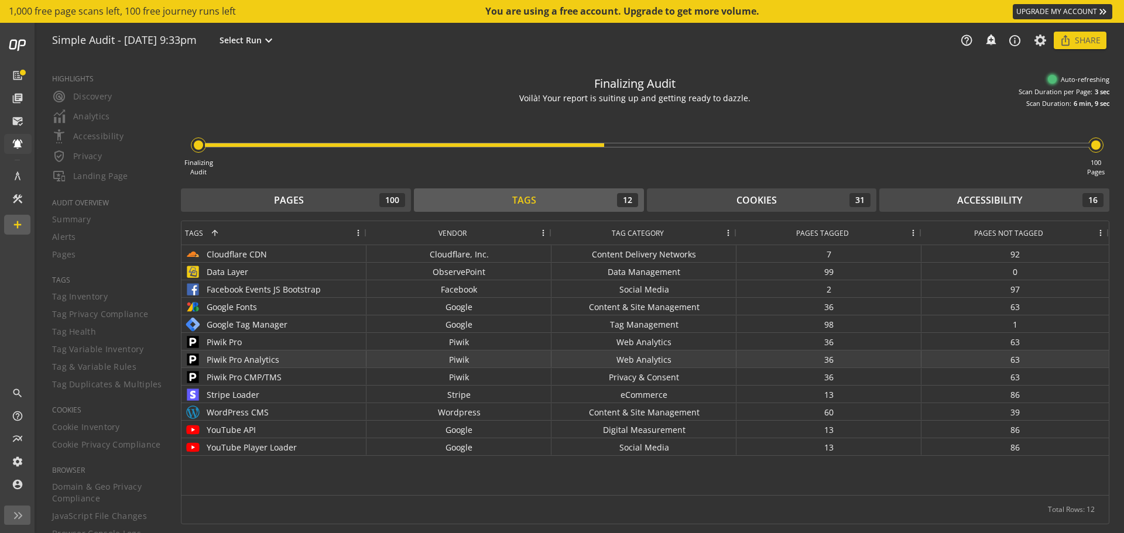
click at [205, 362] on div "Piwik Pro Analytics" at bounding box center [274, 359] width 178 height 17
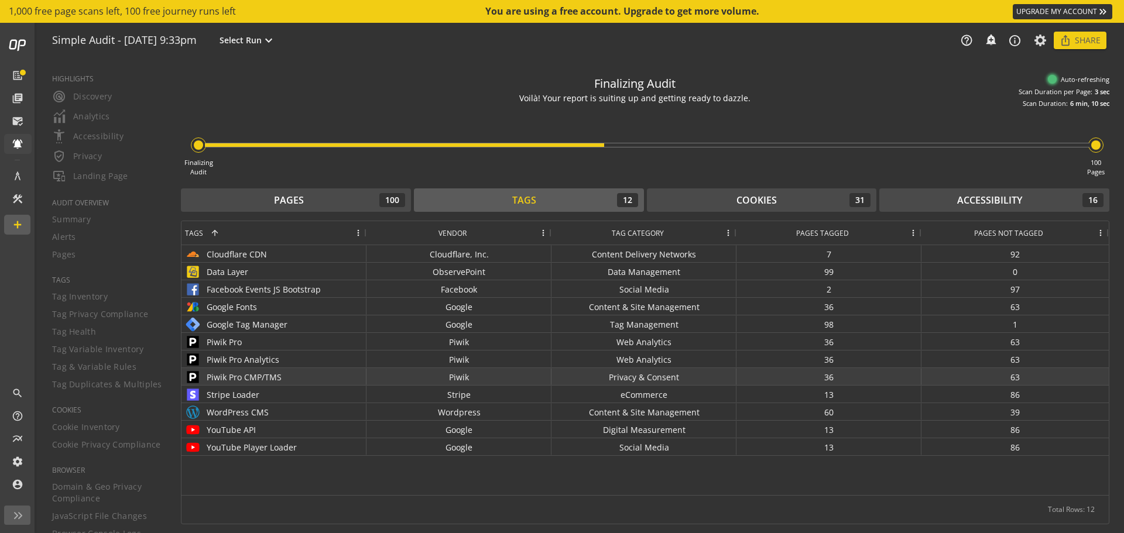
click at [295, 381] on div "Piwik Pro CMP/TMS" at bounding box center [274, 377] width 178 height 17
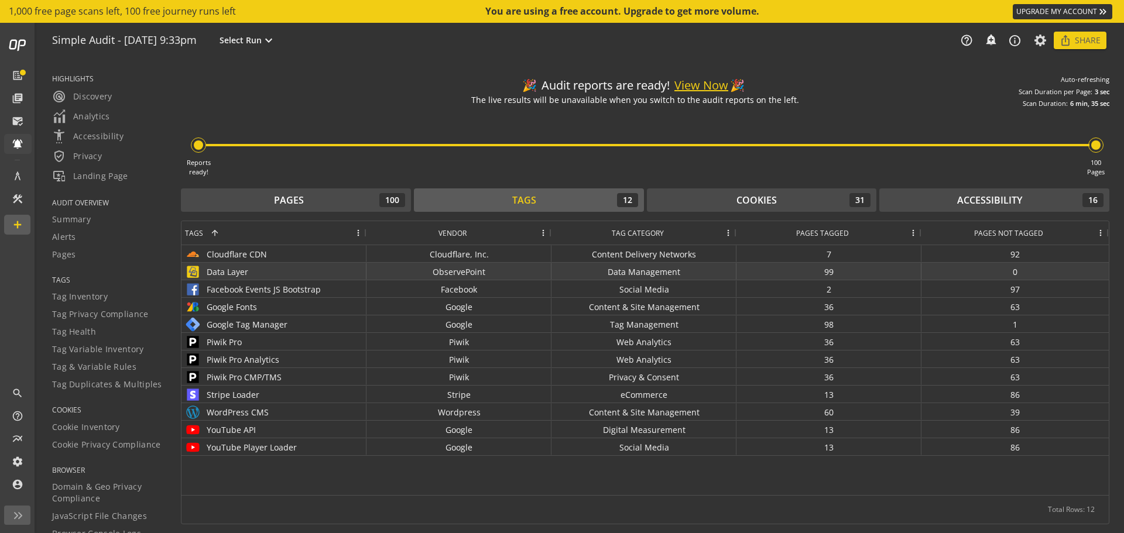
drag, startPoint x: 248, startPoint y: 273, endPoint x: 203, endPoint y: 273, distance: 45.1
click at [203, 273] on div "Data Layer" at bounding box center [274, 272] width 178 height 17
click at [217, 273] on div "Data Layer" at bounding box center [274, 272] width 178 height 17
click at [241, 272] on div "Data Layer" at bounding box center [274, 272] width 178 height 17
click at [224, 273] on div "Data Layer" at bounding box center [274, 272] width 178 height 17
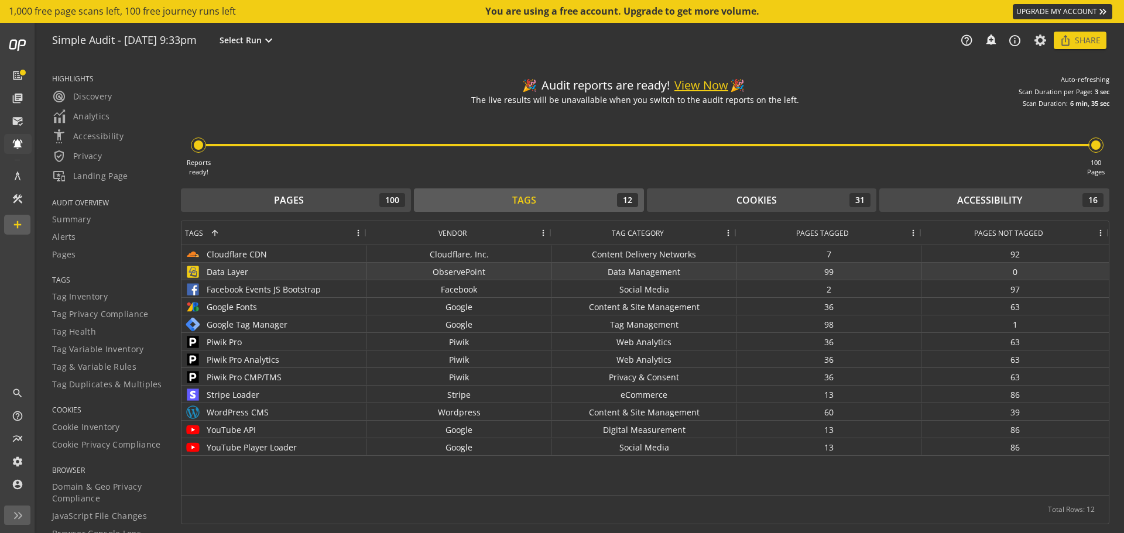
click at [189, 274] on img at bounding box center [193, 272] width 16 height 16
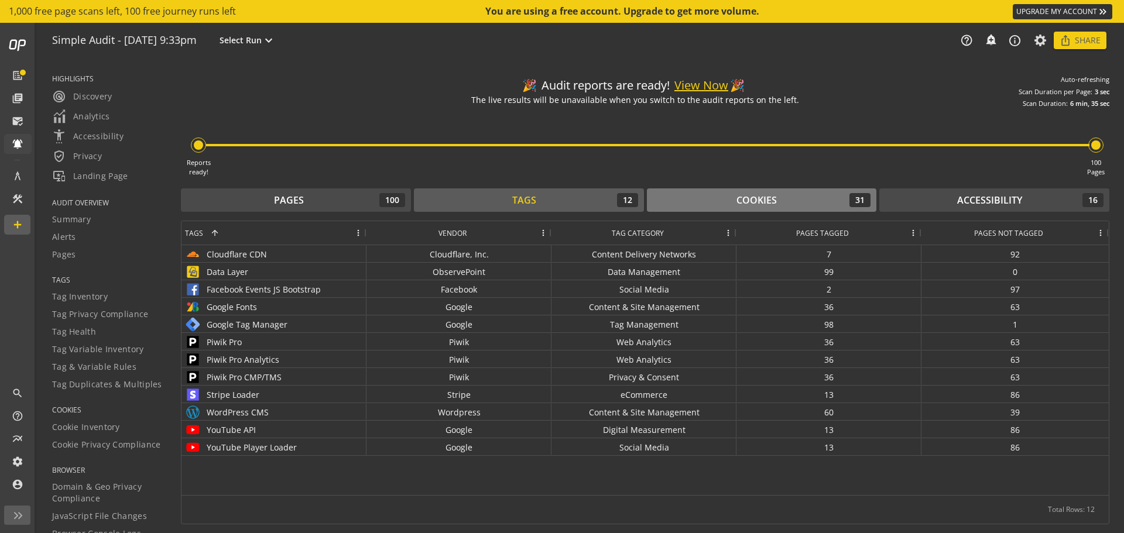
click at [753, 193] on button "Cookies 31" at bounding box center [762, 200] width 230 height 23
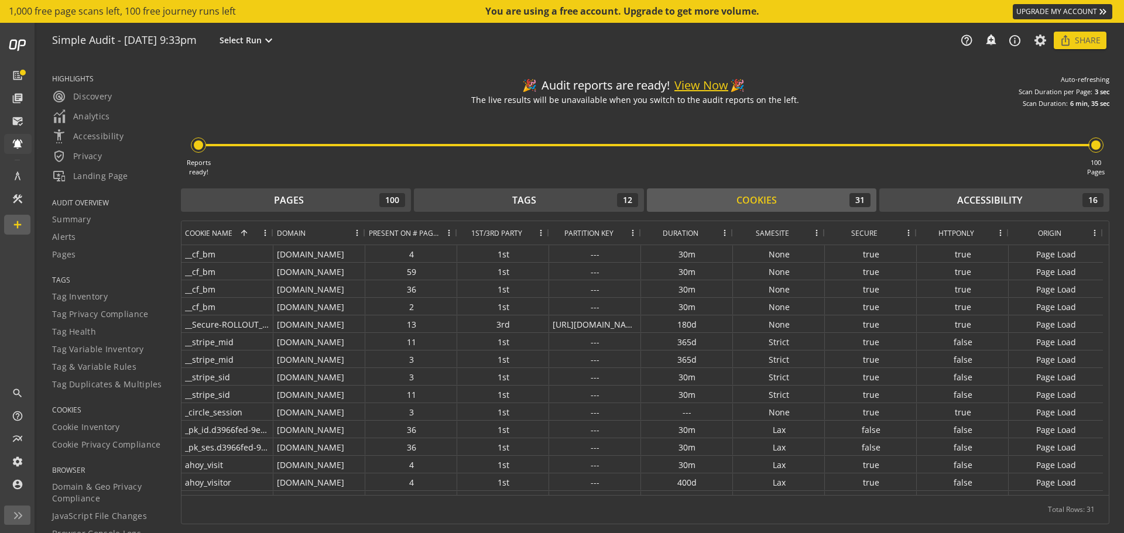
click at [358, 232] on span at bounding box center [357, 232] width 9 height 9
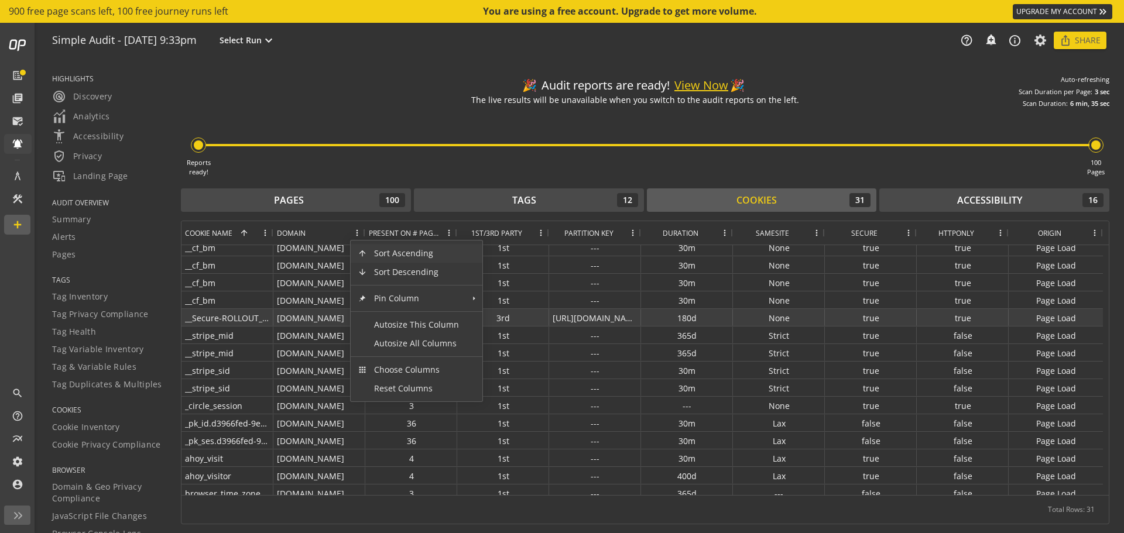
scroll to position [0, 0]
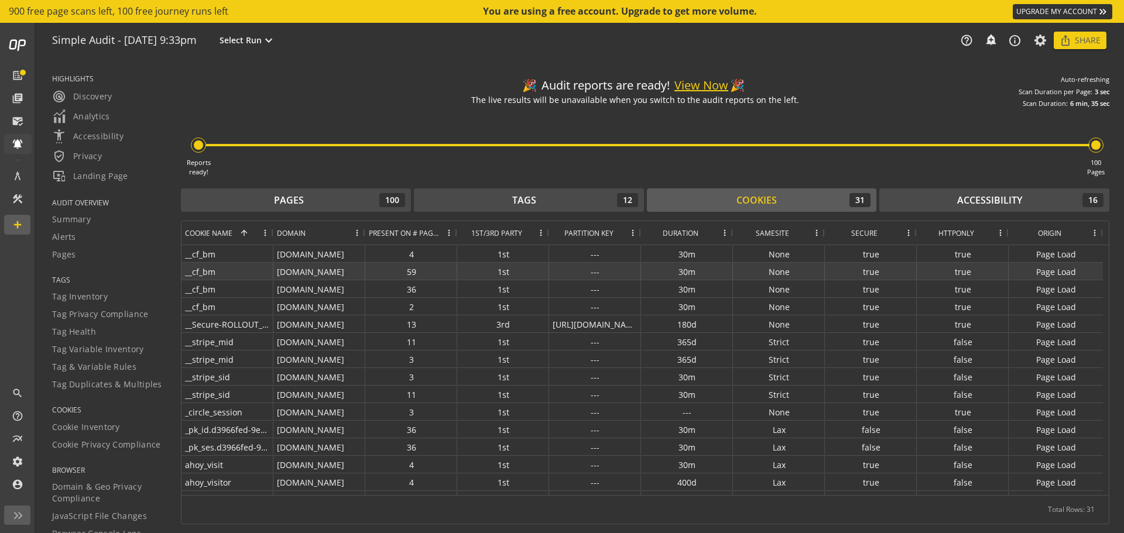
click at [193, 272] on div "__cf_bm" at bounding box center [228, 271] width 92 height 17
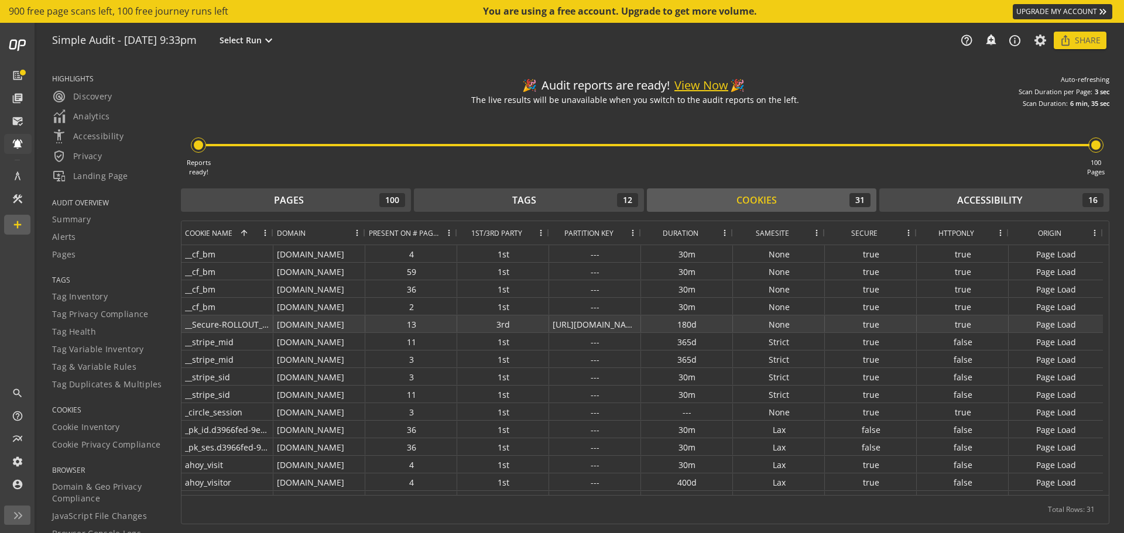
click at [216, 324] on div "__Secure-ROLLOUT_TOKEN" at bounding box center [228, 324] width 92 height 17
click at [216, 354] on div "__stripe_mid" at bounding box center [228, 359] width 92 height 17
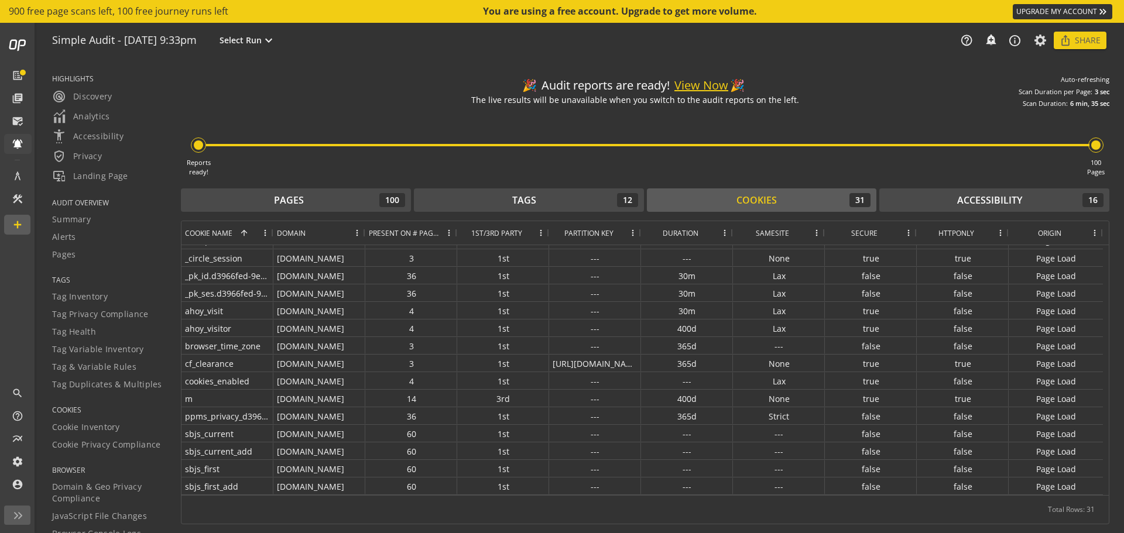
scroll to position [293, 0]
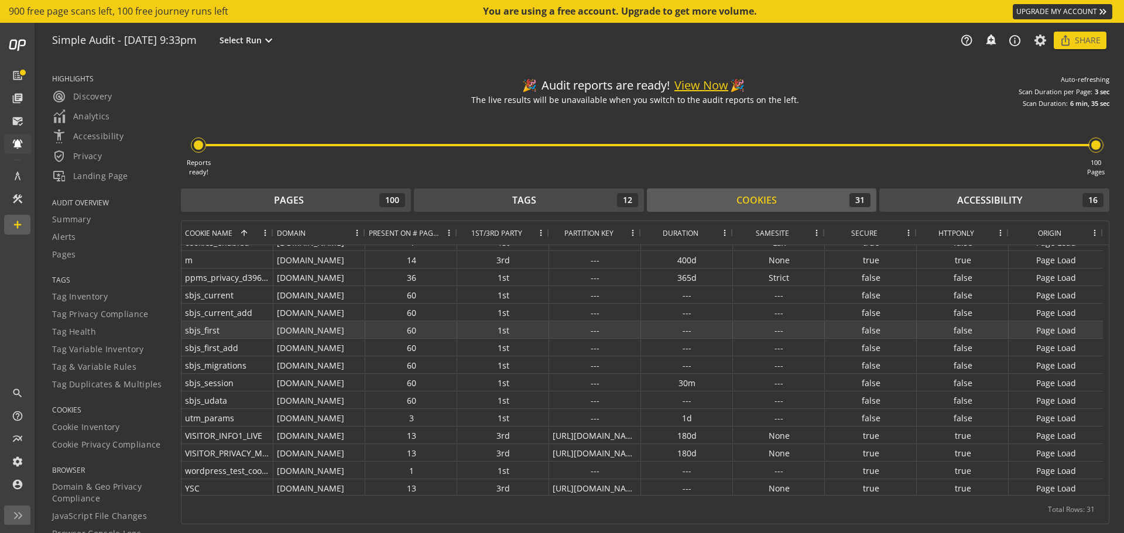
click at [221, 328] on div "sbjs_first" at bounding box center [228, 329] width 92 height 17
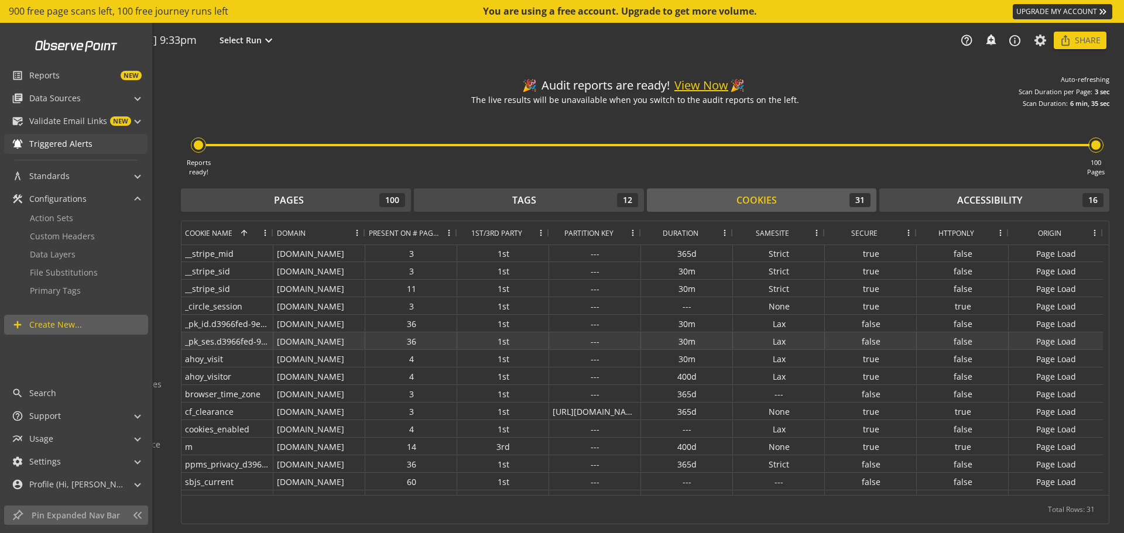
scroll to position [117, 0]
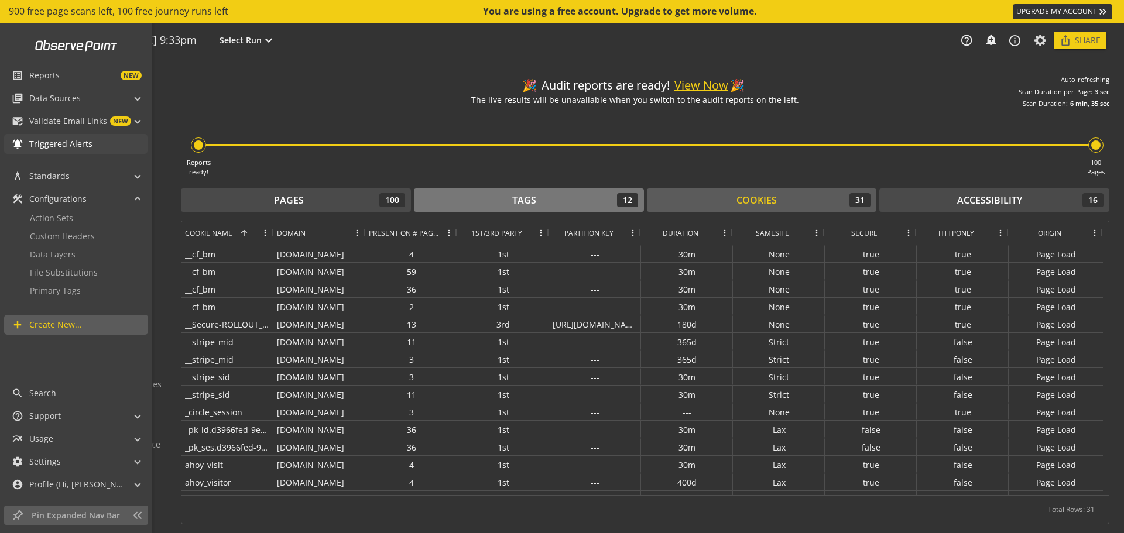
click at [418, 201] on button "Tags 12" at bounding box center [529, 200] width 230 height 23
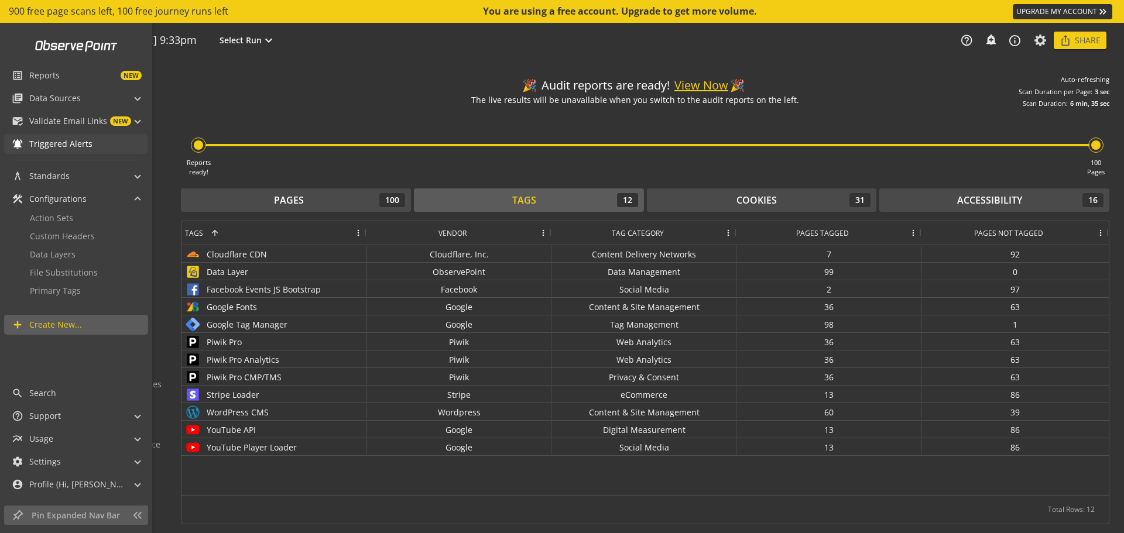
click at [549, 200] on div "Tags 12" at bounding box center [529, 200] width 218 height 14
click at [772, 194] on div "Cookies" at bounding box center [757, 200] width 40 height 13
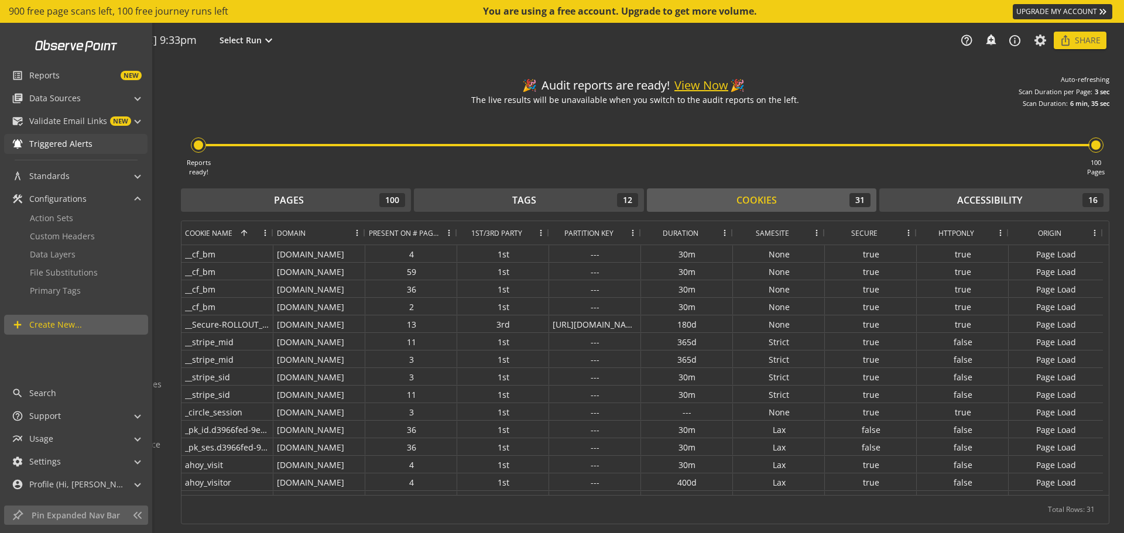
click at [815, 194] on div "Cookies 31" at bounding box center [762, 200] width 218 height 14
click at [969, 191] on button "Accessibility 16" at bounding box center [995, 200] width 230 height 23
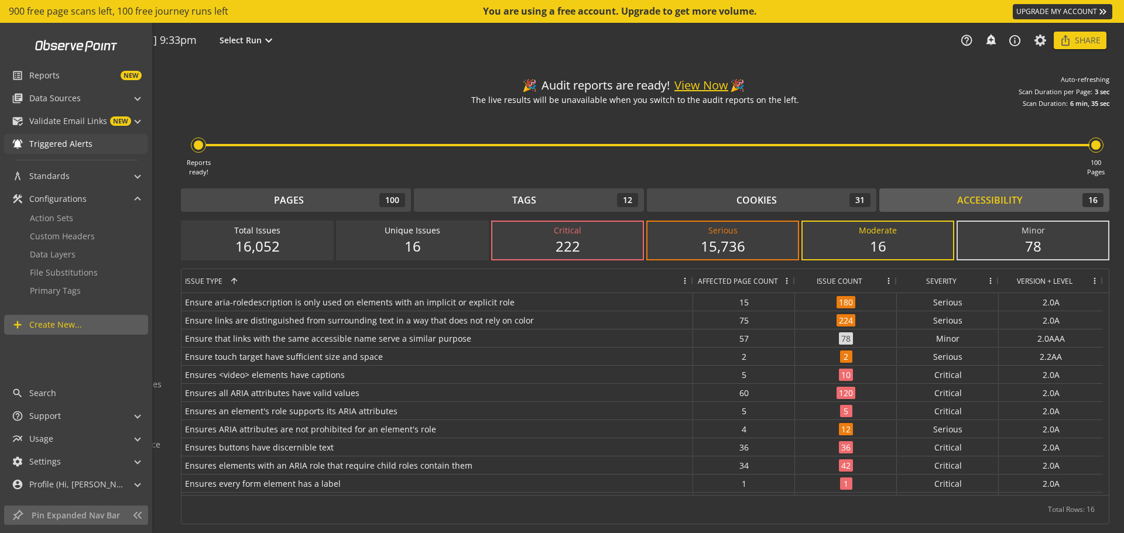
click at [932, 189] on button "Accessibility 16" at bounding box center [995, 200] width 230 height 23
click at [933, 192] on button "Accessibility 16" at bounding box center [995, 200] width 230 height 23
click at [1050, 194] on div "Accessibility 16" at bounding box center [994, 200] width 218 height 14
click at [940, 195] on div "Accessibility 16" at bounding box center [994, 200] width 218 height 14
click at [1036, 194] on div "Accessibility 16" at bounding box center [994, 200] width 218 height 14
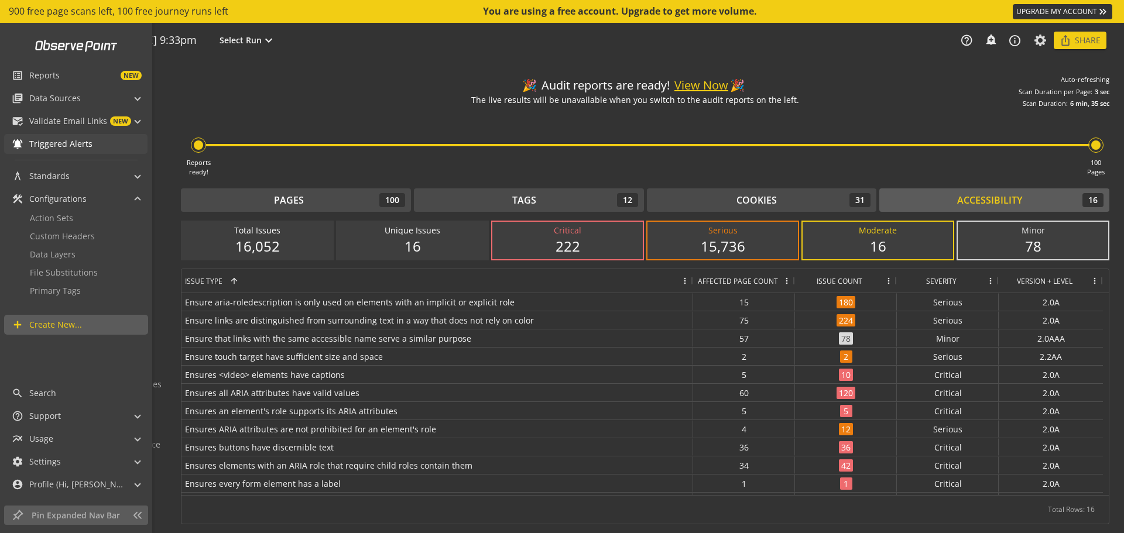
click at [940, 196] on div "Accessibility 16" at bounding box center [994, 200] width 218 height 14
click at [802, 194] on div "Cookies 31" at bounding box center [762, 200] width 218 height 14
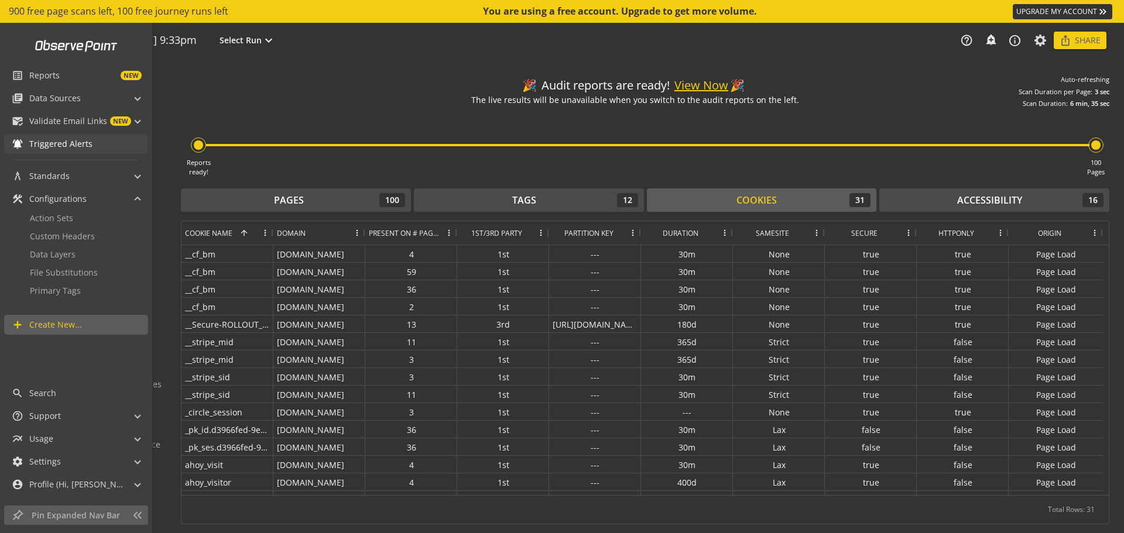
click at [696, 194] on div "Cookies 31" at bounding box center [762, 200] width 218 height 14
click at [823, 193] on button "Cookies 31" at bounding box center [762, 200] width 230 height 23
click at [964, 191] on button "Accessibility 16" at bounding box center [995, 200] width 230 height 23
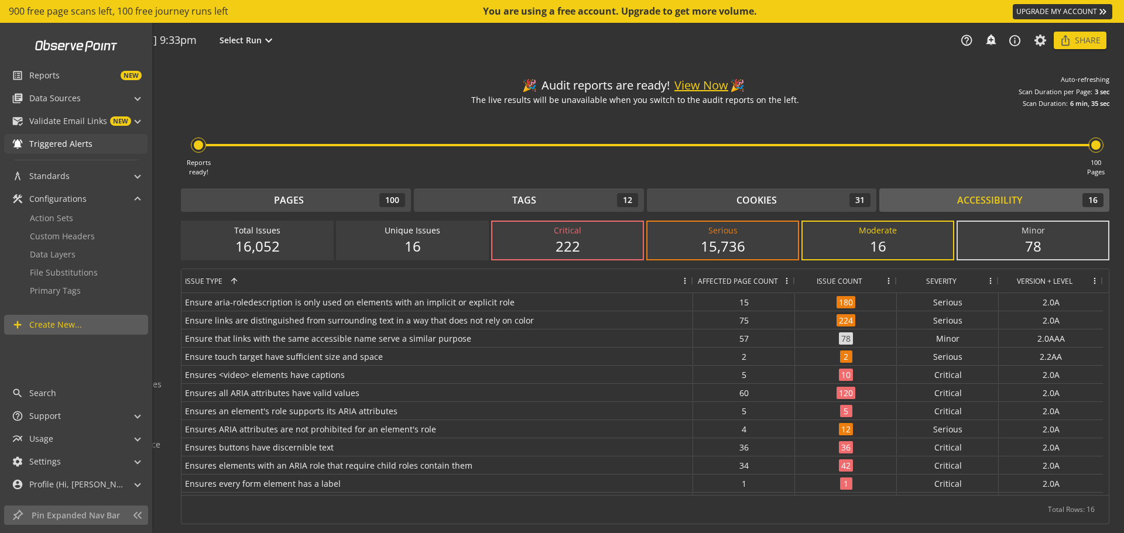
click at [1029, 191] on button "Accessibility 16" at bounding box center [995, 200] width 230 height 23
click at [935, 193] on div "Accessibility 16" at bounding box center [994, 200] width 218 height 14
click at [1019, 195] on div "Accessibility" at bounding box center [989, 200] width 65 height 13
drag, startPoint x: 1045, startPoint y: 194, endPoint x: 940, endPoint y: 193, distance: 104.2
click at [1034, 193] on button "Accessibility 16" at bounding box center [995, 200] width 230 height 23
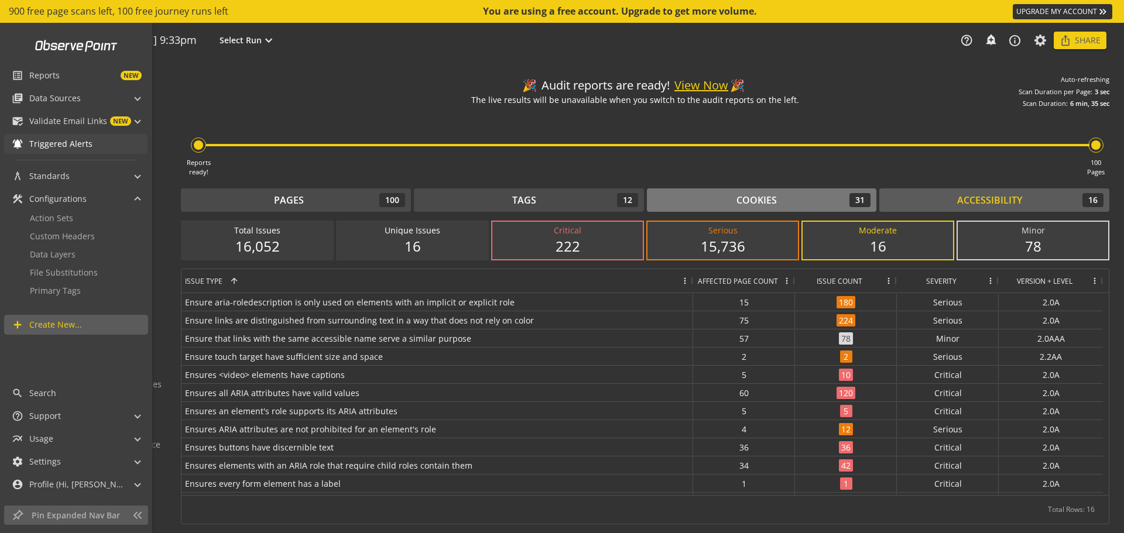
click at [768, 195] on div "Cookies" at bounding box center [757, 200] width 40 height 13
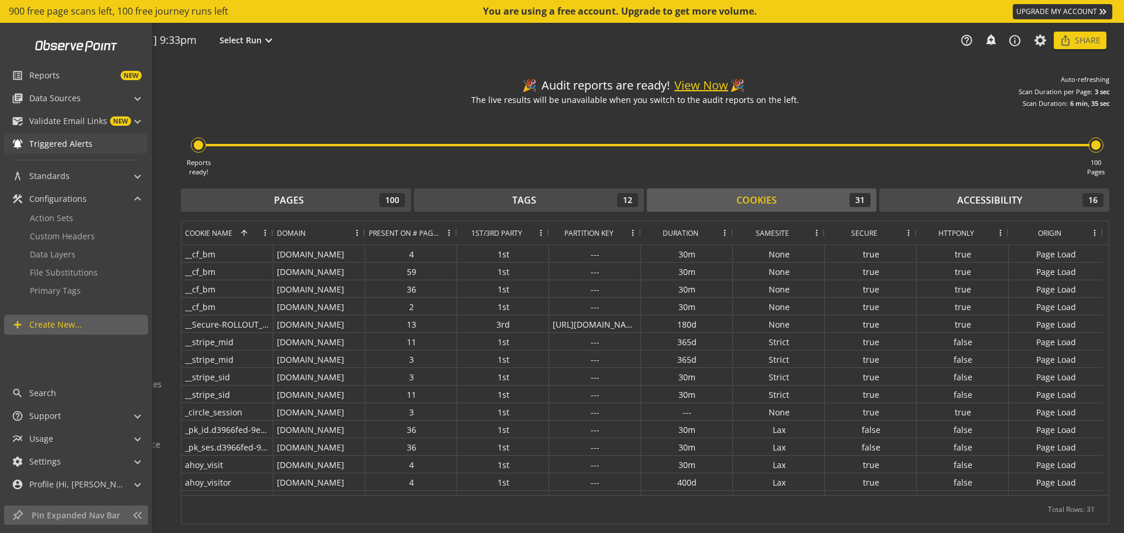
click at [702, 195] on div "Cookies 31" at bounding box center [762, 200] width 218 height 14
click at [542, 195] on div "Tags 12" at bounding box center [529, 200] width 218 height 14
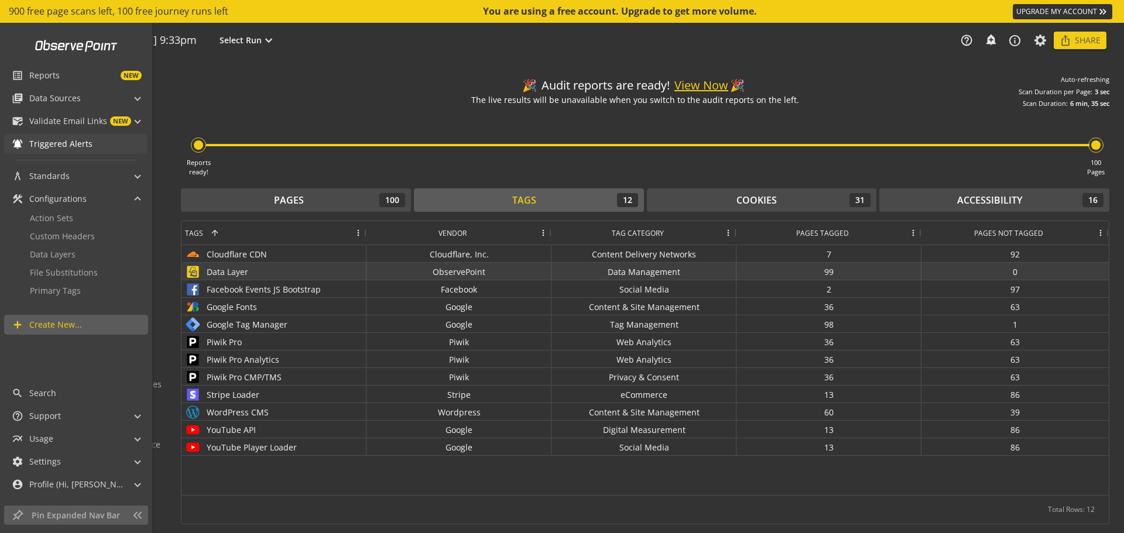
drag, startPoint x: 488, startPoint y: 269, endPoint x: 437, endPoint y: 271, distance: 51.5
click at [437, 271] on div "ObservePoint" at bounding box center [459, 271] width 185 height 17
drag, startPoint x: 489, startPoint y: 272, endPoint x: 413, endPoint y: 271, distance: 76.1
click at [413, 271] on div "ObservePoint" at bounding box center [459, 271] width 185 height 17
click at [832, 273] on div "99" at bounding box center [829, 271] width 185 height 17
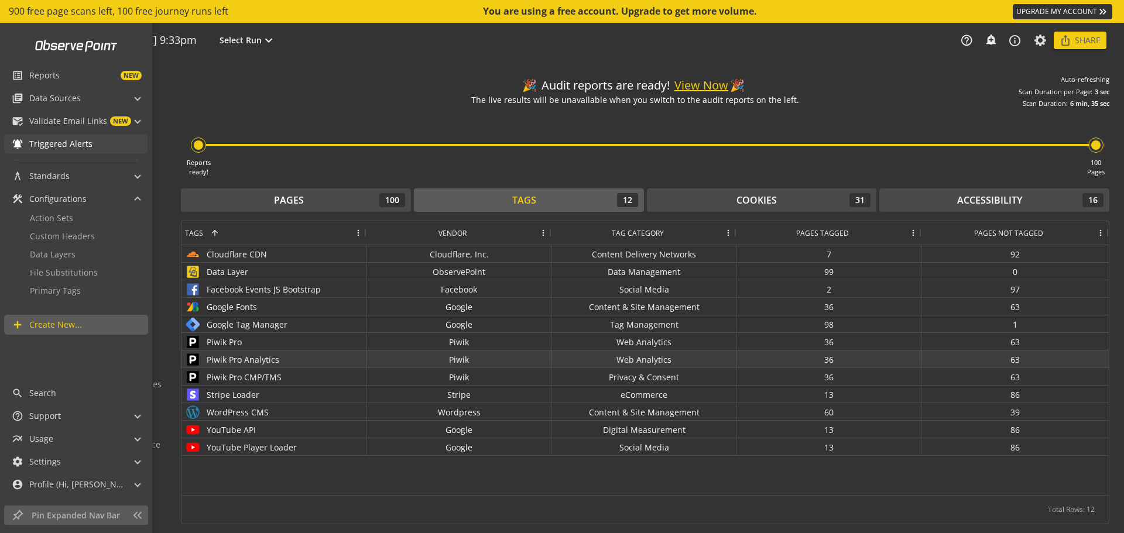
click at [246, 362] on div "Piwik Pro Analytics" at bounding box center [274, 359] width 178 height 17
click at [209, 357] on div "Piwik Pro Analytics" at bounding box center [274, 359] width 178 height 17
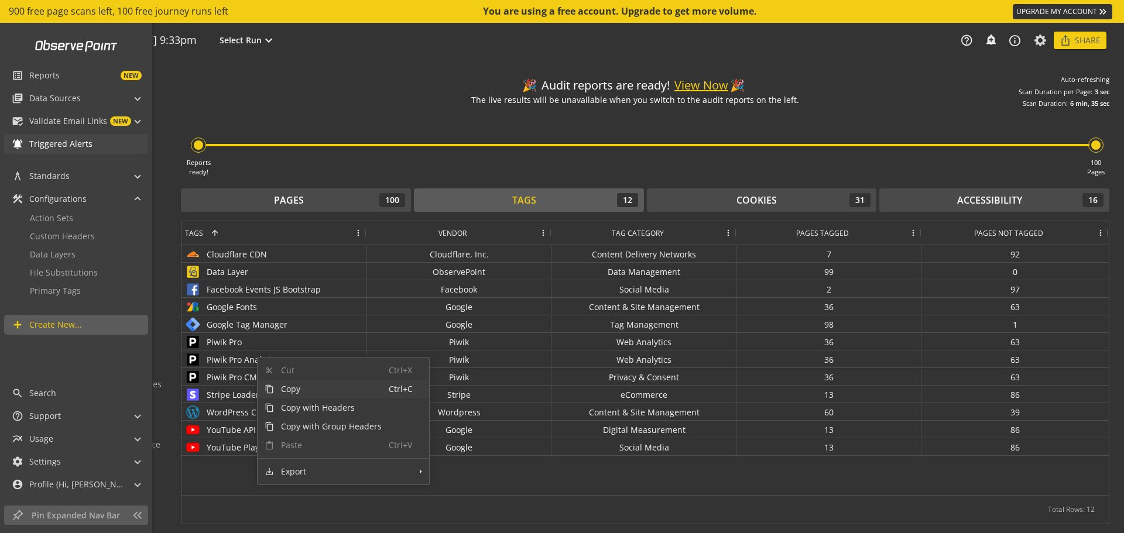
click at [310, 389] on span "Copy" at bounding box center [331, 389] width 115 height 19
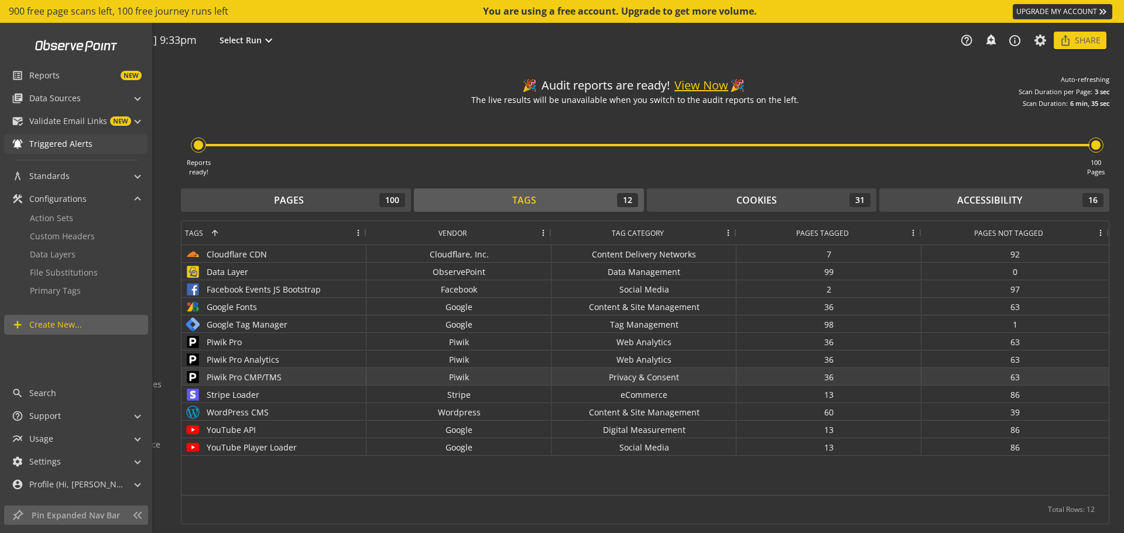
click at [251, 378] on div "Piwik Pro CMP/TMS" at bounding box center [274, 377] width 178 height 17
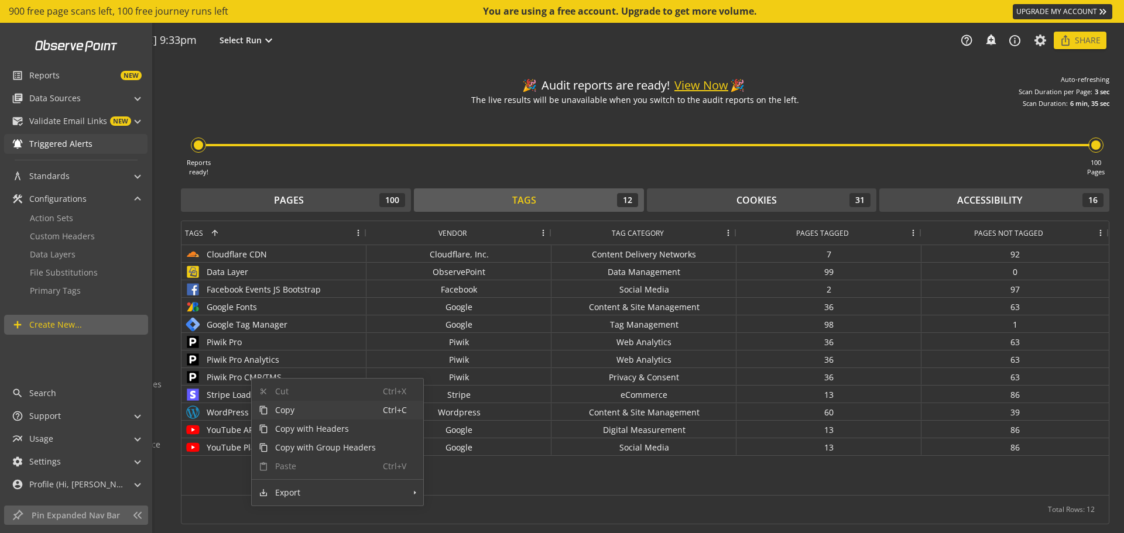
click at [295, 408] on span "Copy" at bounding box center [325, 410] width 115 height 19
